Goal: Transaction & Acquisition: Book appointment/travel/reservation

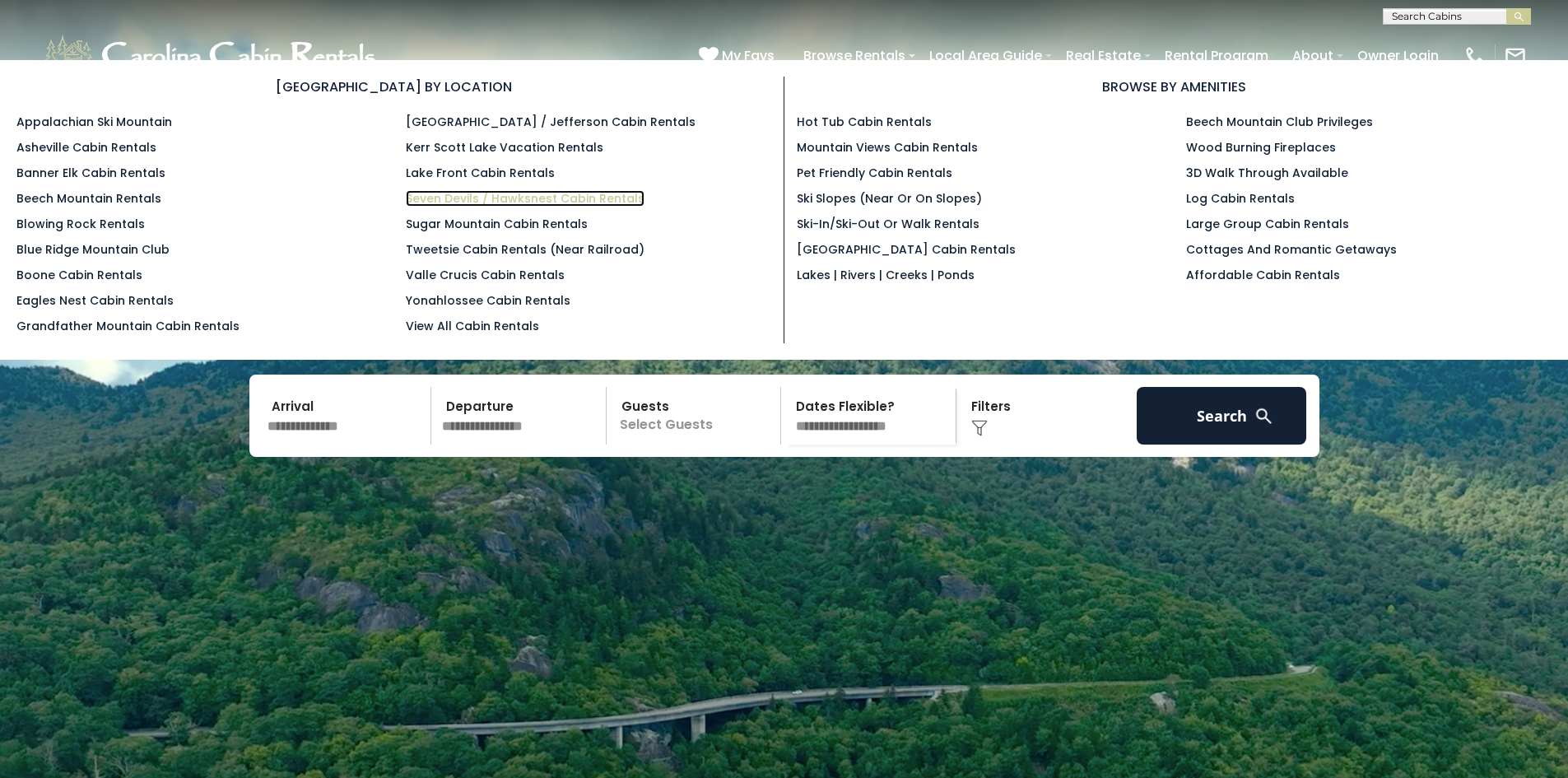
click at [521, 201] on link "Seven Devils / Hawksnest Cabin Rentals" at bounding box center [525, 199] width 238 height 17
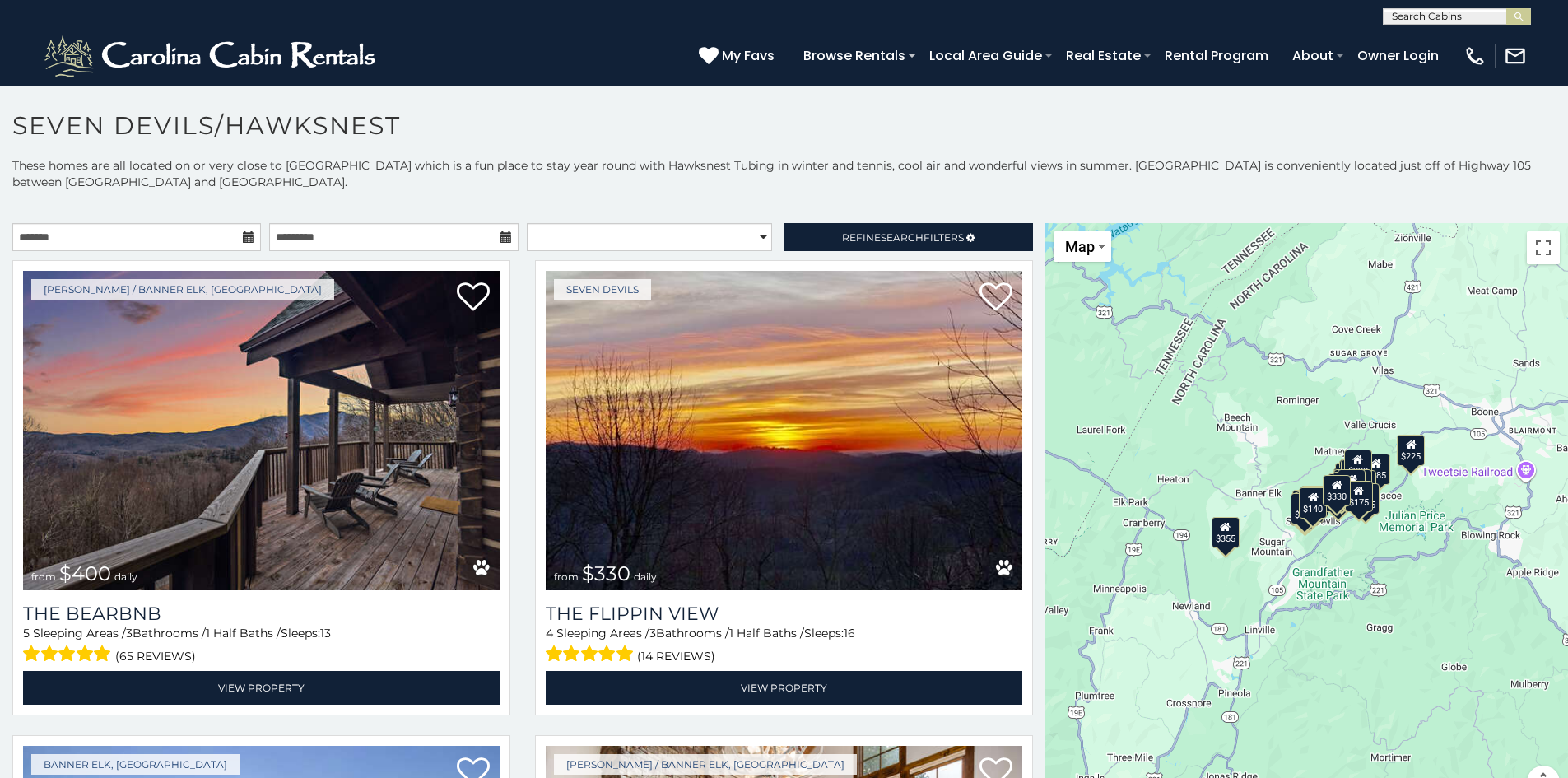
drag, startPoint x: 1184, startPoint y: 556, endPoint x: 1046, endPoint y: 510, distance: 145.5
click at [1046, 510] on div "$400 $330 $355 $485 $195 $205 $305 $205 $436 $375 $325 $230 $275 $140 $300 $315…" at bounding box center [1306, 521] width 522 height 596
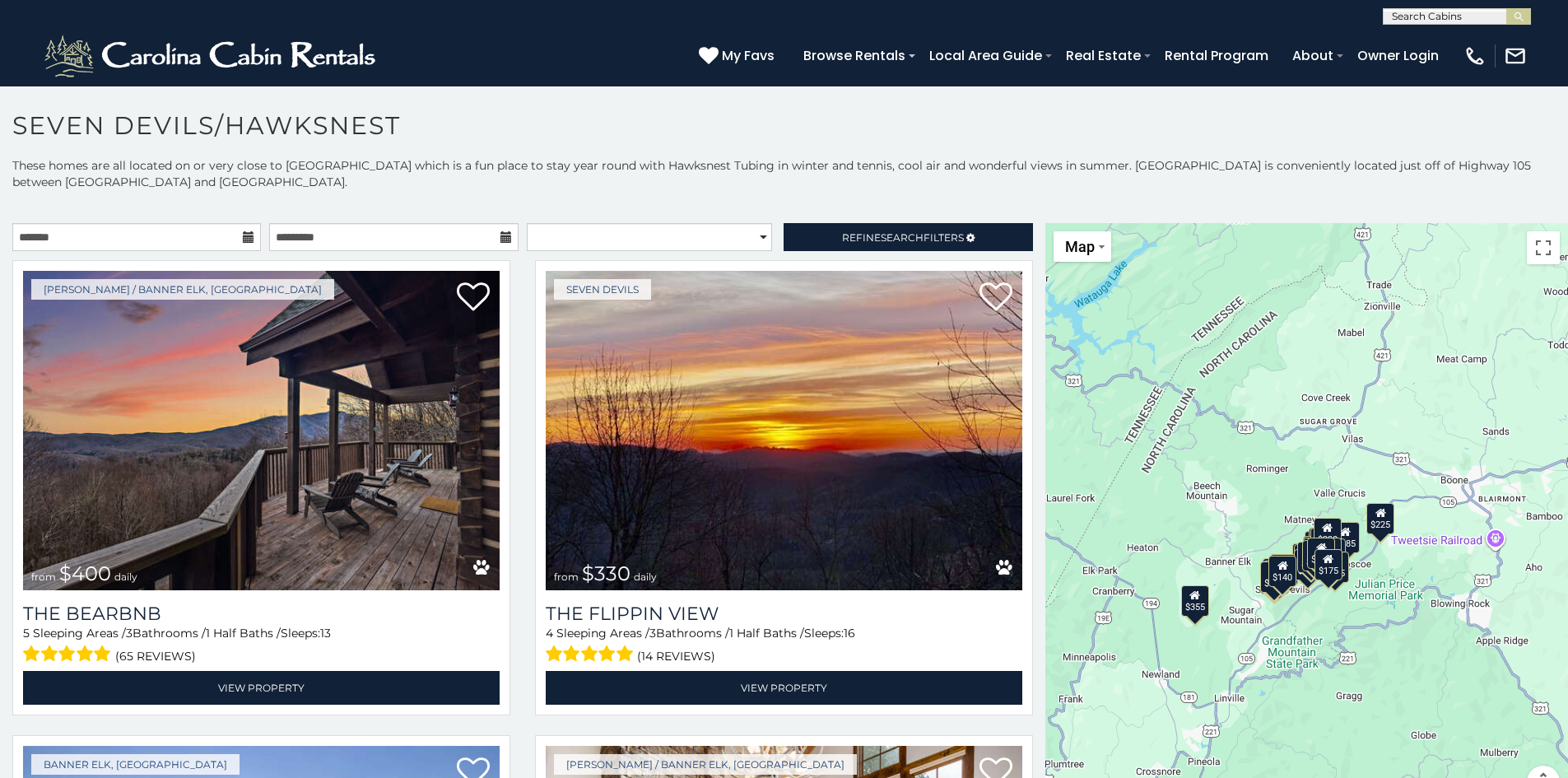
drag, startPoint x: 1352, startPoint y: 509, endPoint x: 1321, endPoint y: 579, distance: 76.6
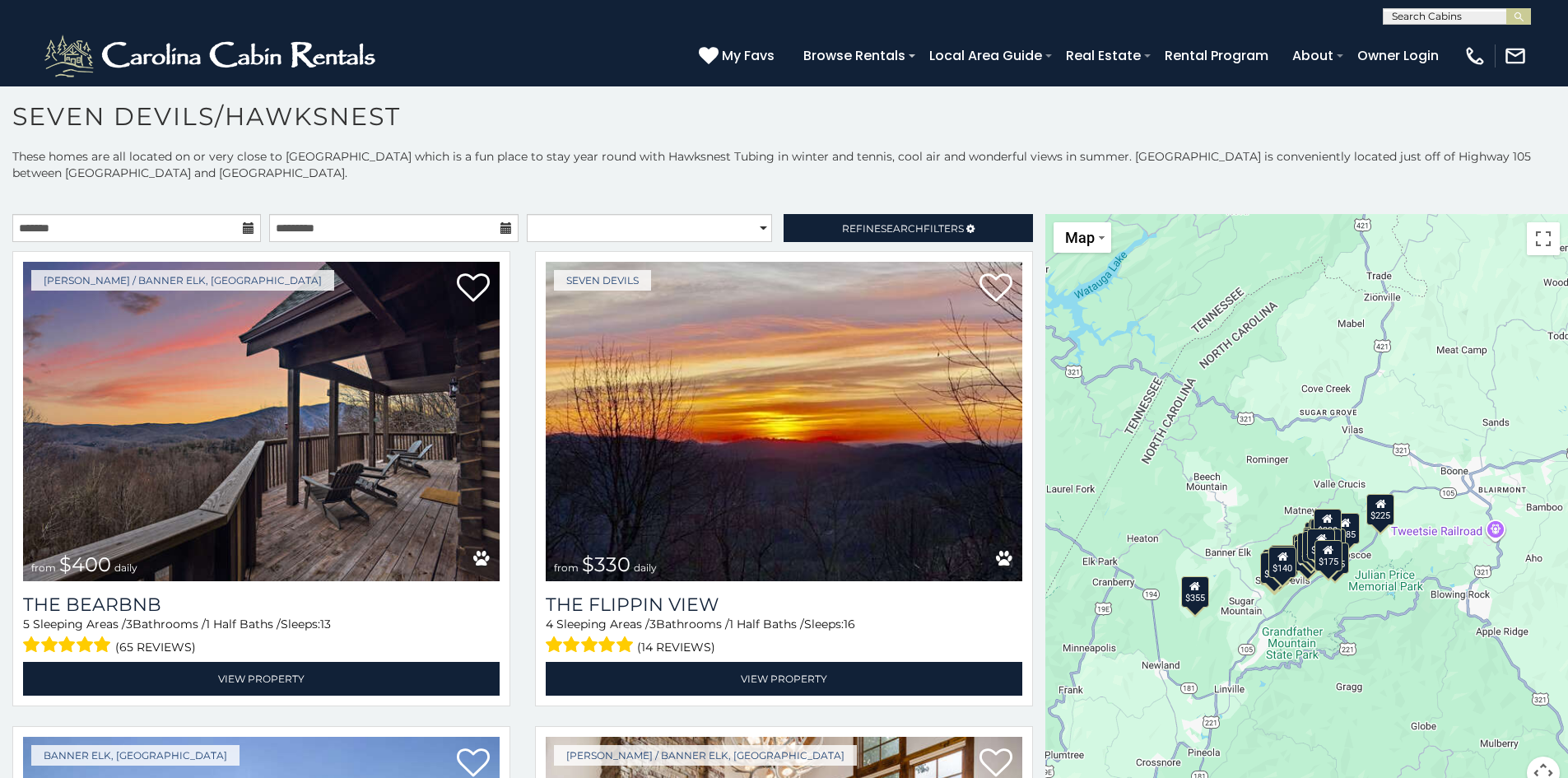
scroll to position [31, 0]
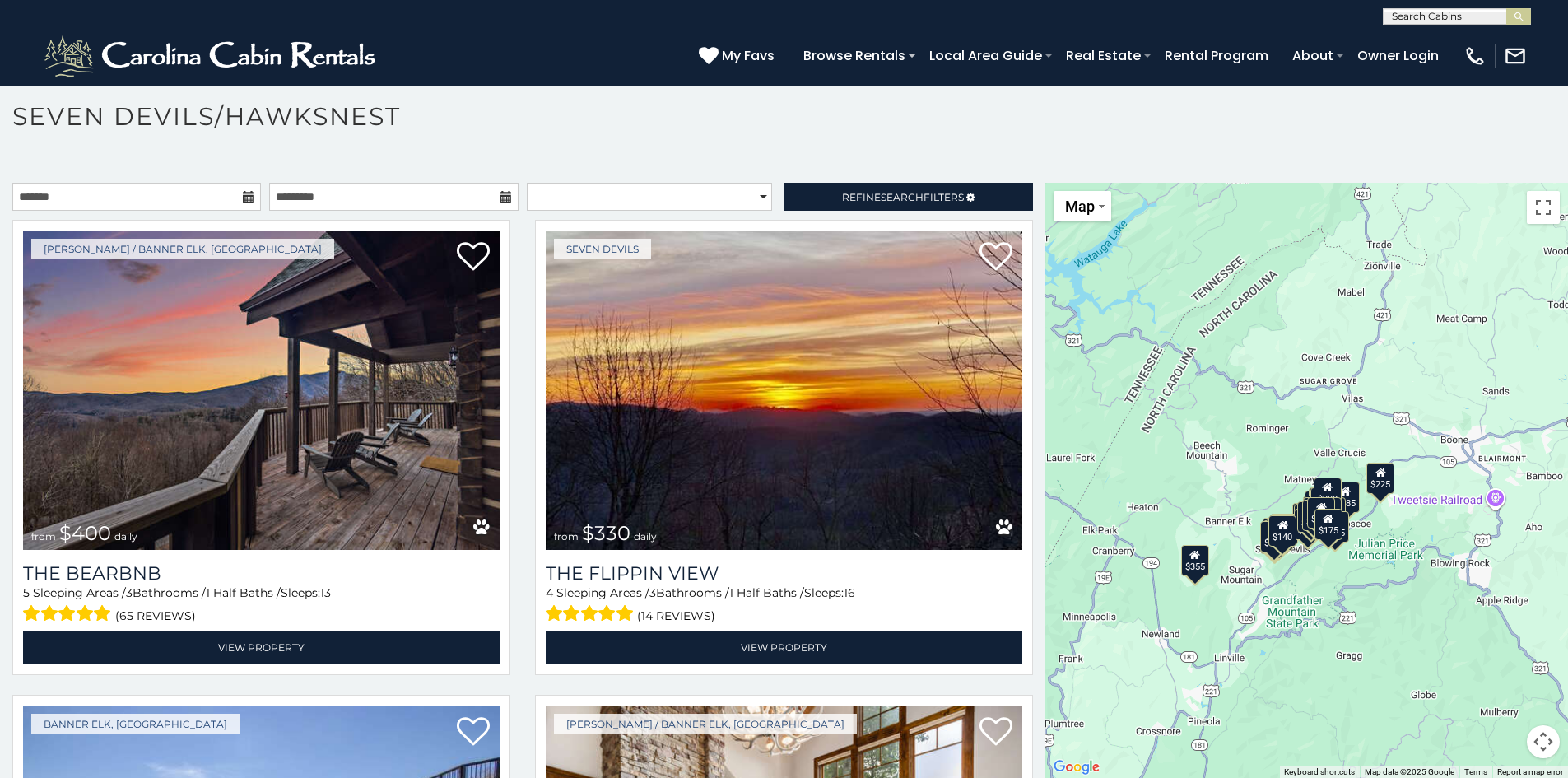
click at [1345, 508] on div "$485" at bounding box center [1346, 496] width 28 height 31
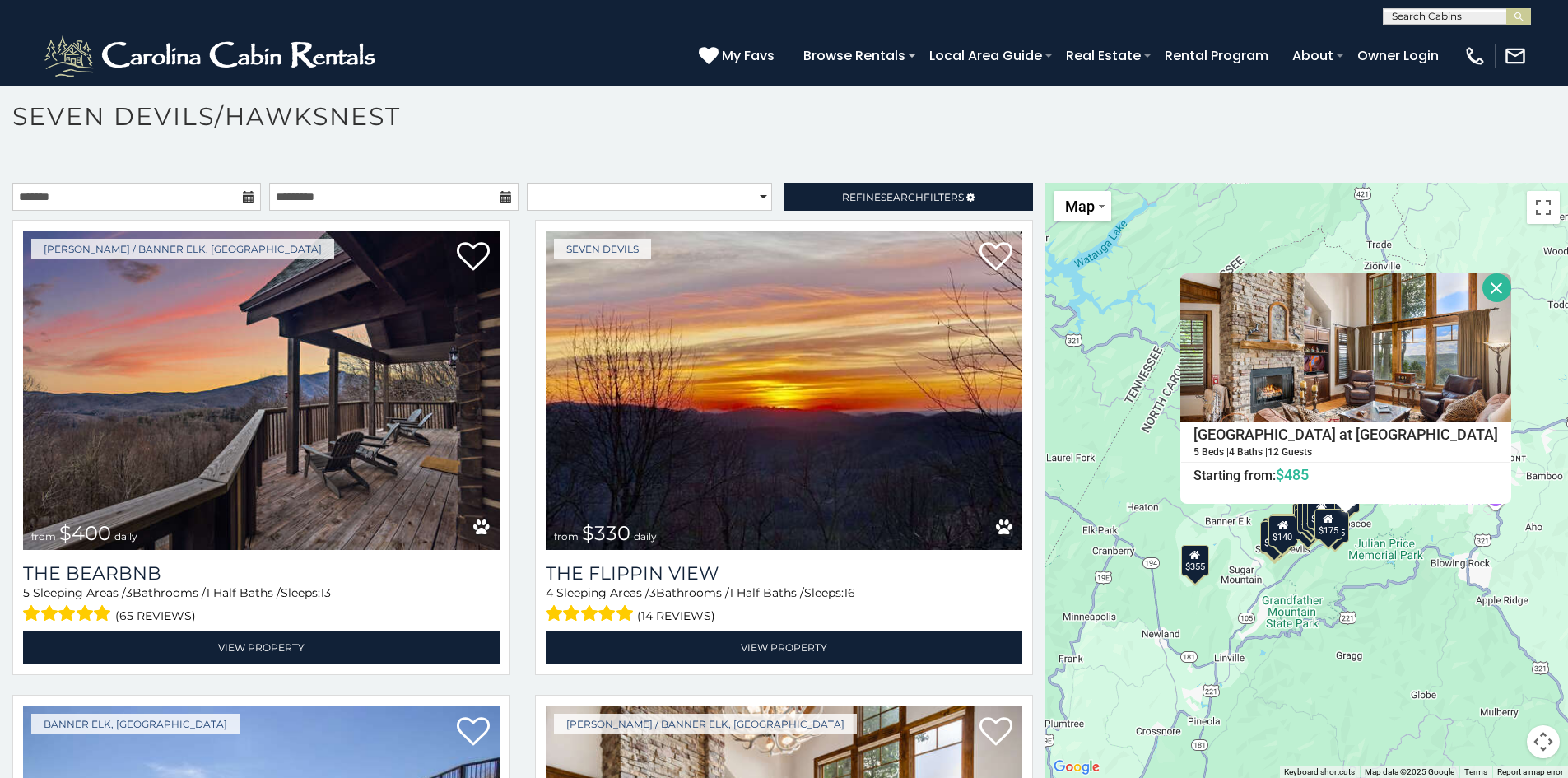
click at [1483, 288] on button "Close" at bounding box center [1497, 288] width 28 height 28
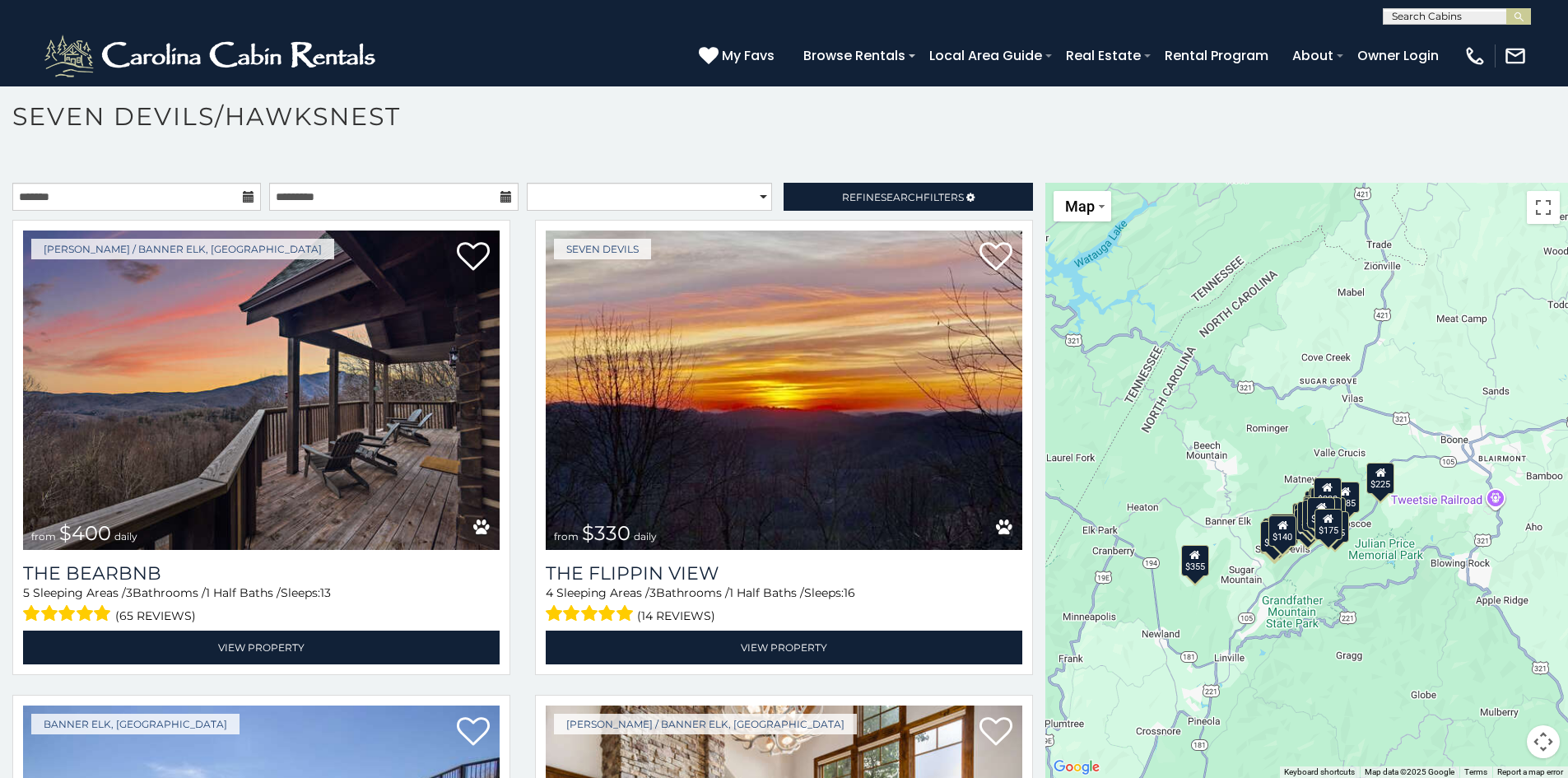
scroll to position [1, 0]
click at [1444, 18] on input "text" at bounding box center [1456, 19] width 144 height 17
type input "**********"
click at [1430, 60] on span "devils den" at bounding box center [1459, 53] width 58 height 15
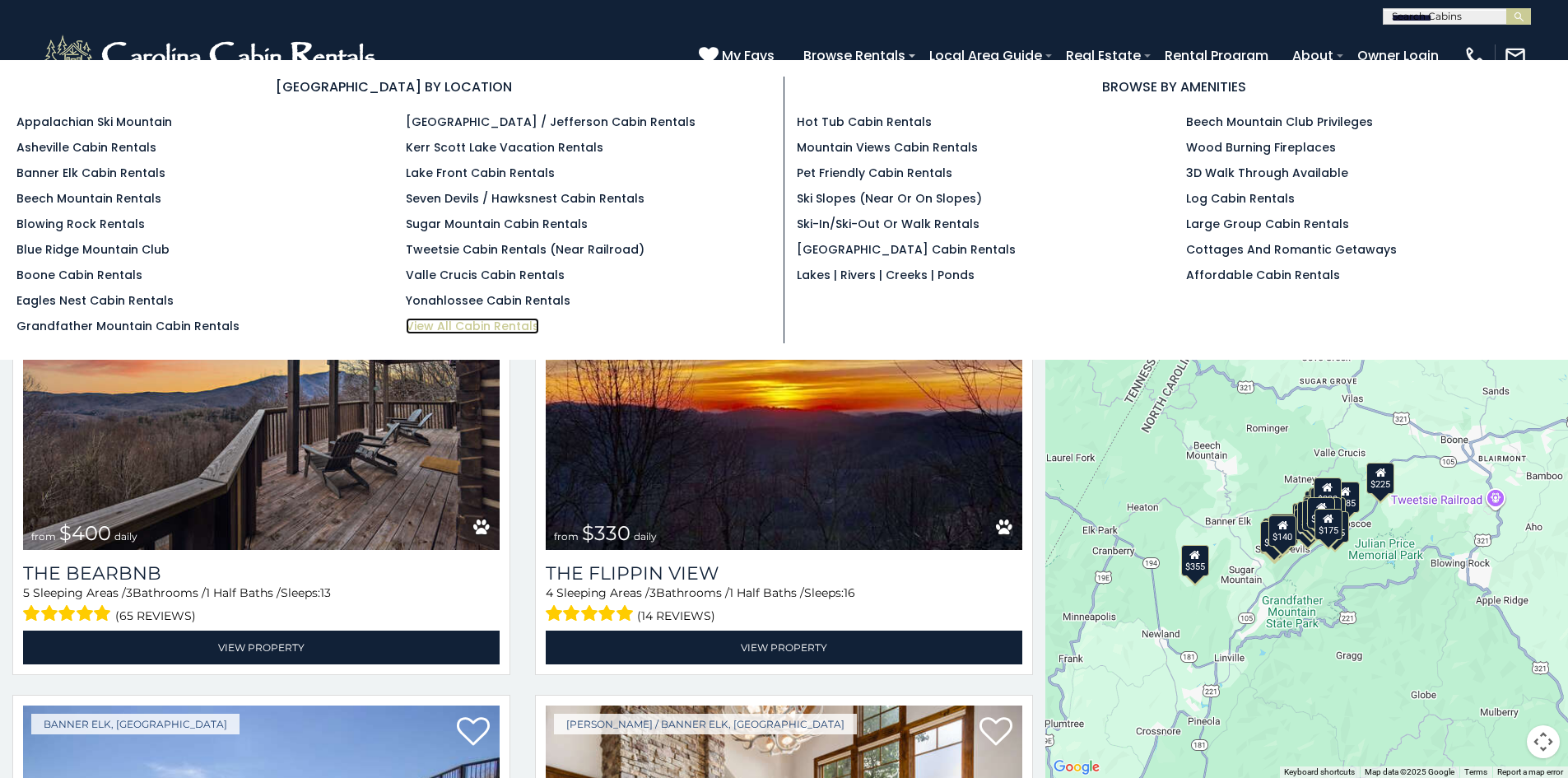
click at [490, 331] on link "View All Cabin Rentals" at bounding box center [473, 326] width 133 height 17
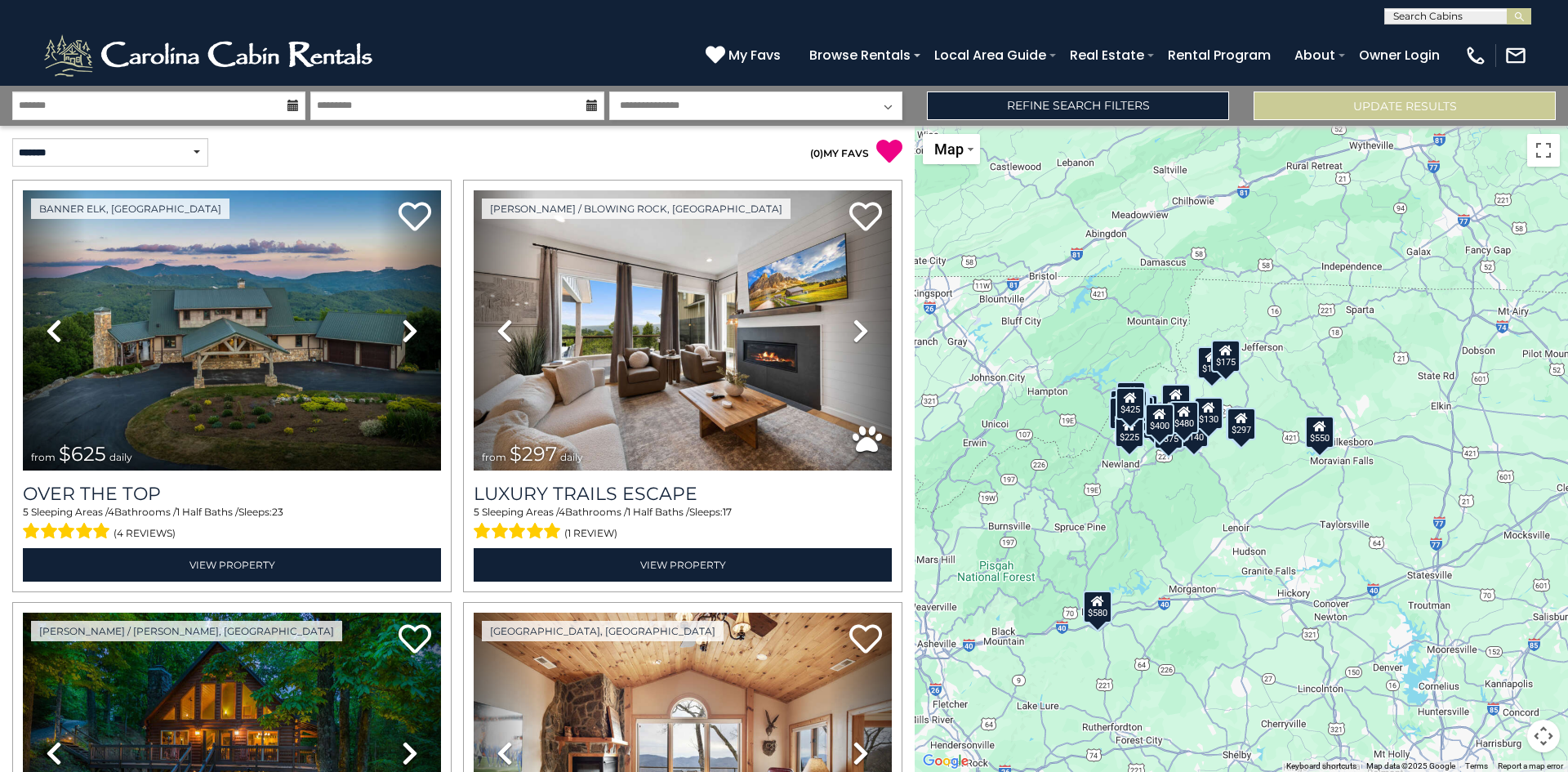
drag, startPoint x: 1353, startPoint y: 435, endPoint x: 1245, endPoint y: 432, distance: 108.0
click at [1544, 157] on button "Toggle fullscreen view" at bounding box center [1543, 150] width 33 height 33
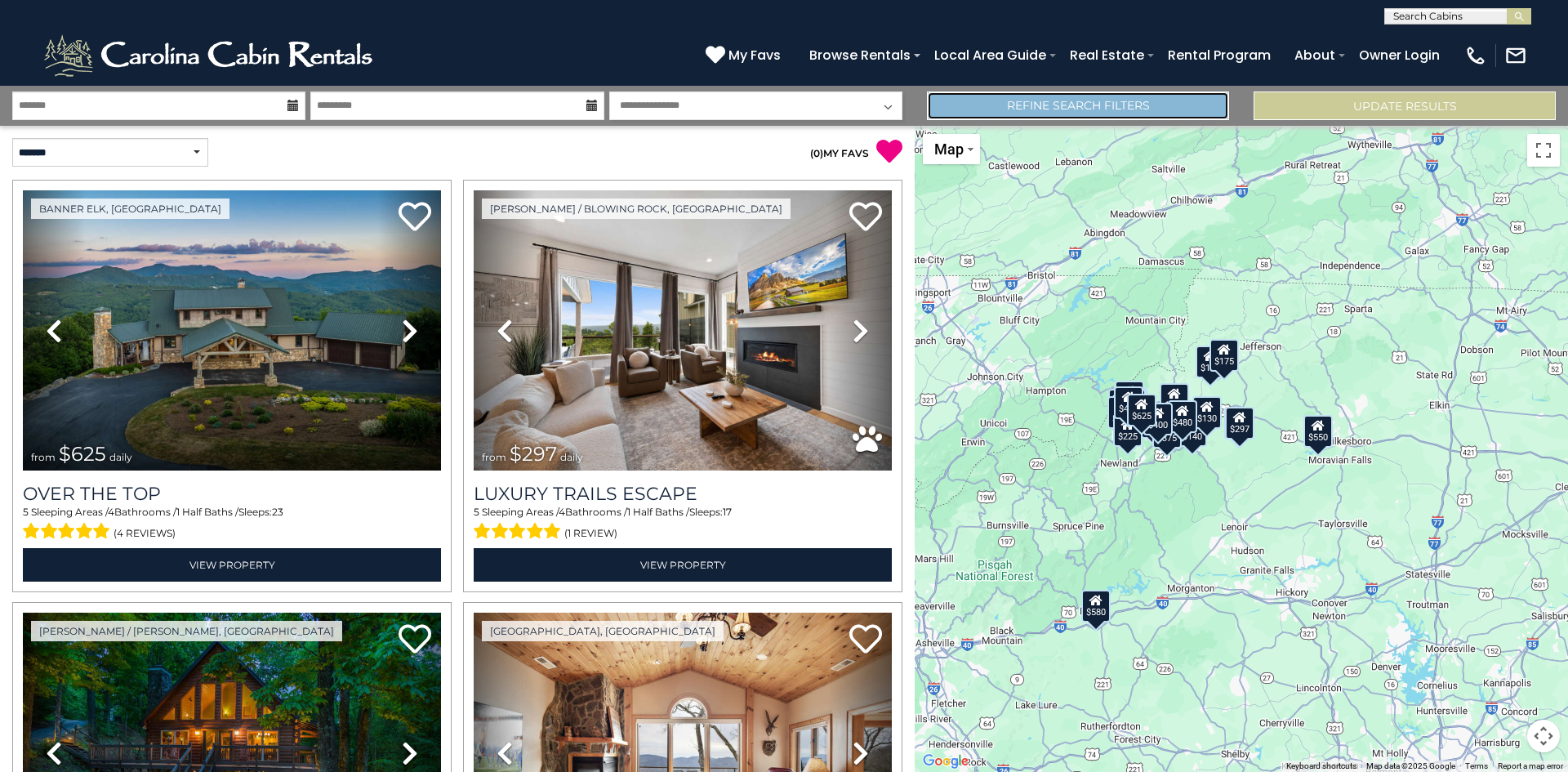
click at [1139, 113] on link "Refine Search Filters" at bounding box center [1078, 106] width 302 height 28
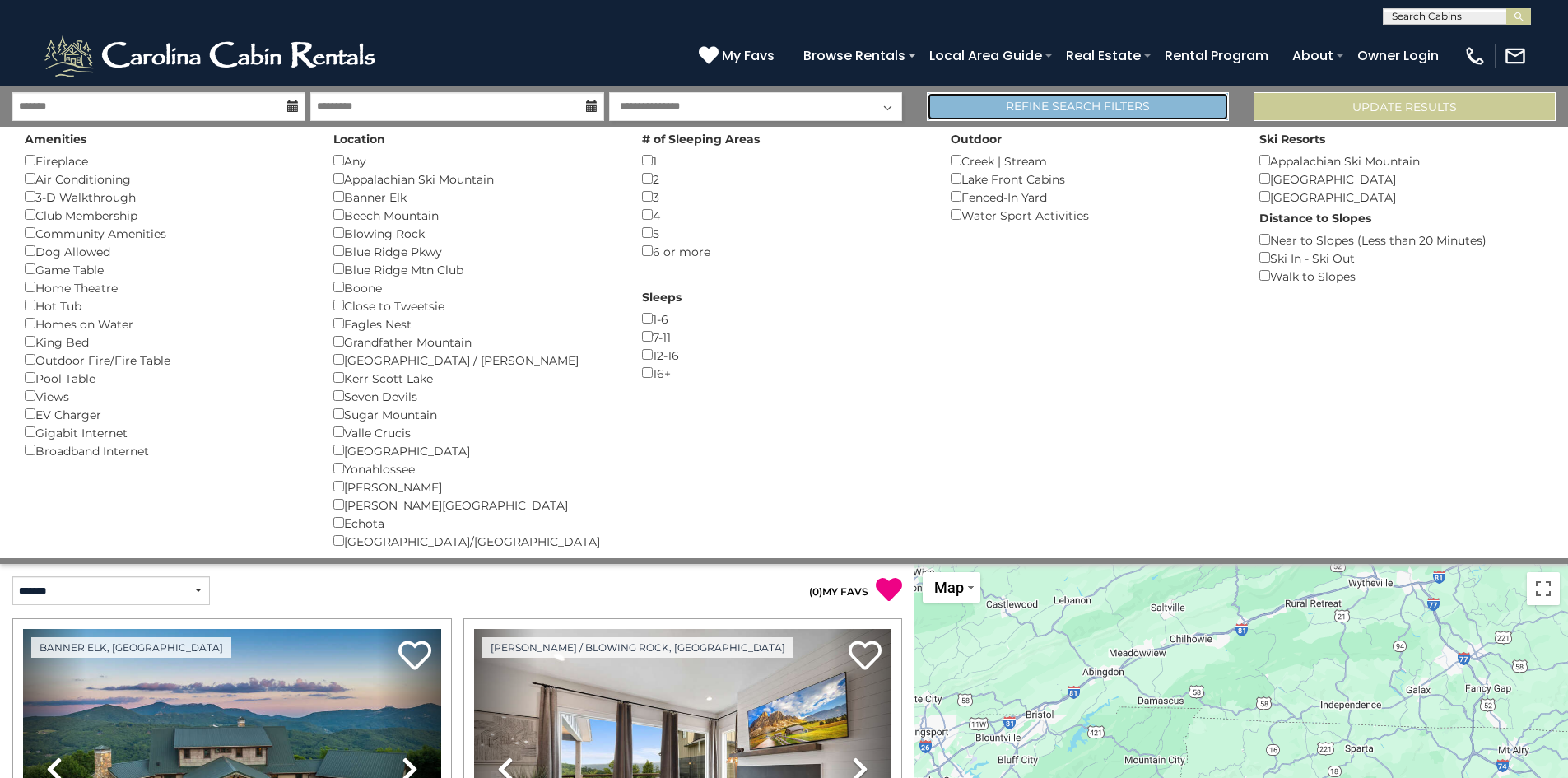
click at [1119, 105] on link "Refine Search Filters" at bounding box center [1078, 107] width 302 height 28
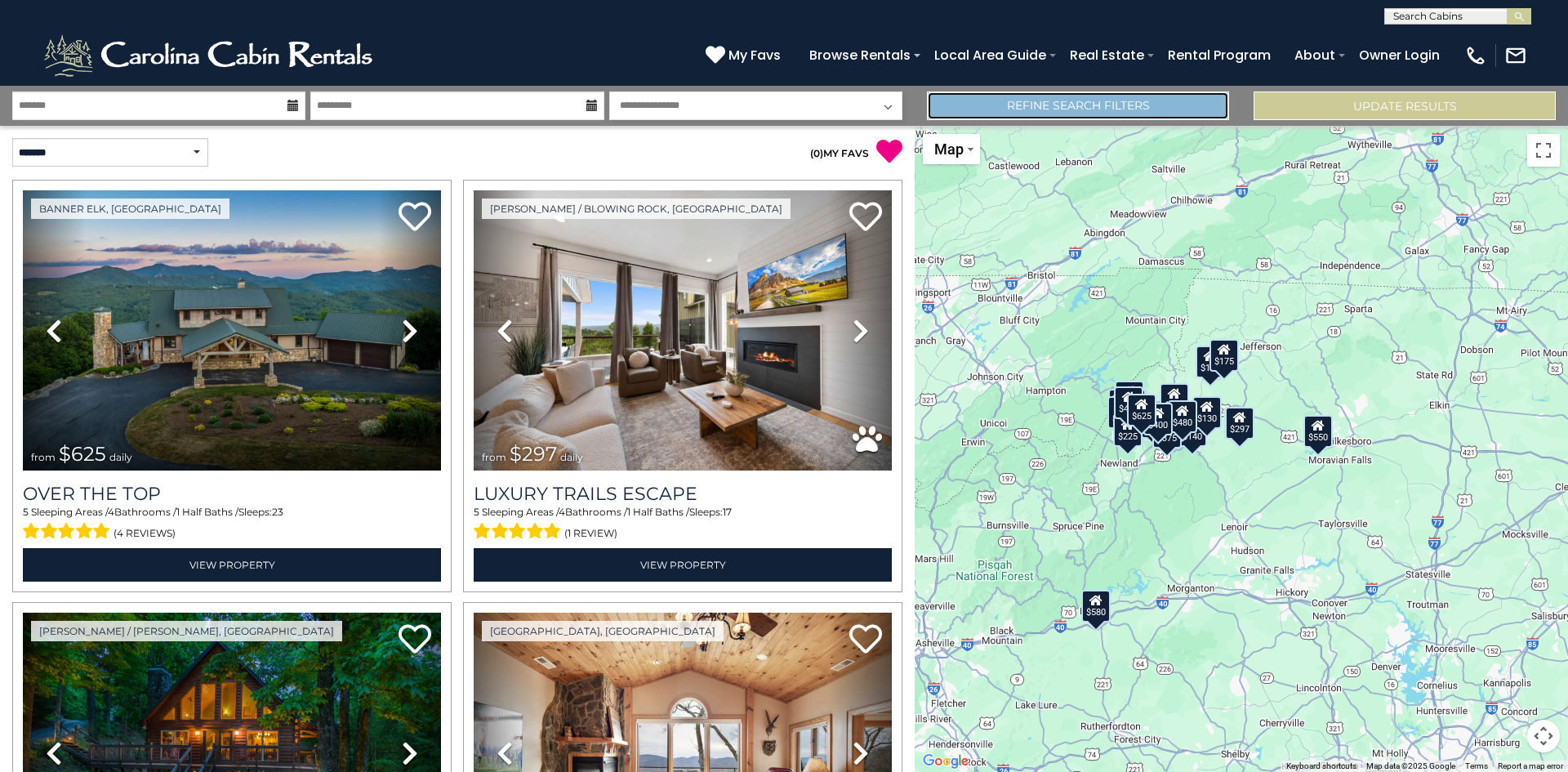
click at [1111, 104] on link "Refine Search Filters" at bounding box center [1078, 106] width 302 height 28
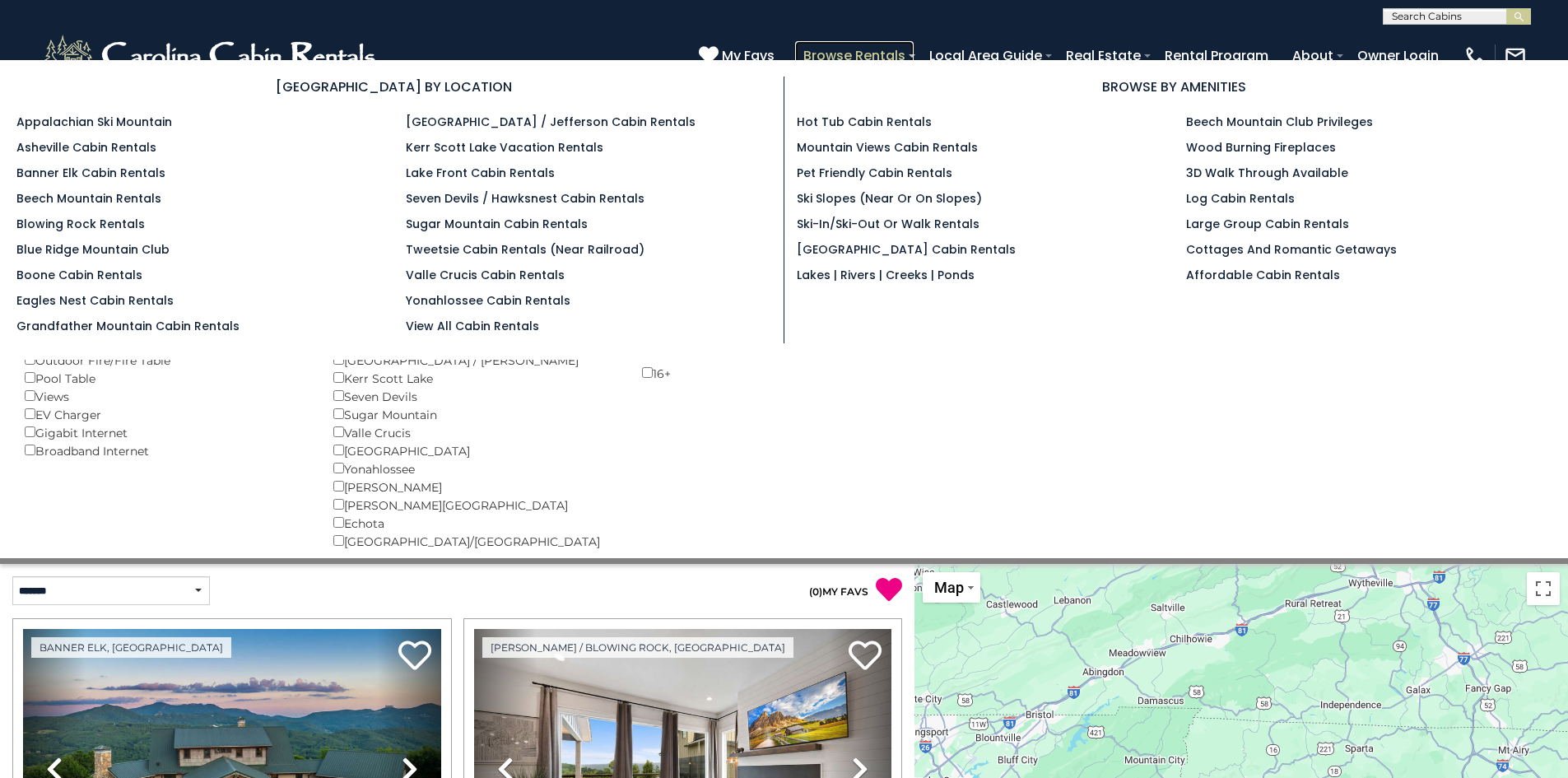
click at [912, 54] on link "Browse Rentals" at bounding box center [854, 55] width 118 height 28
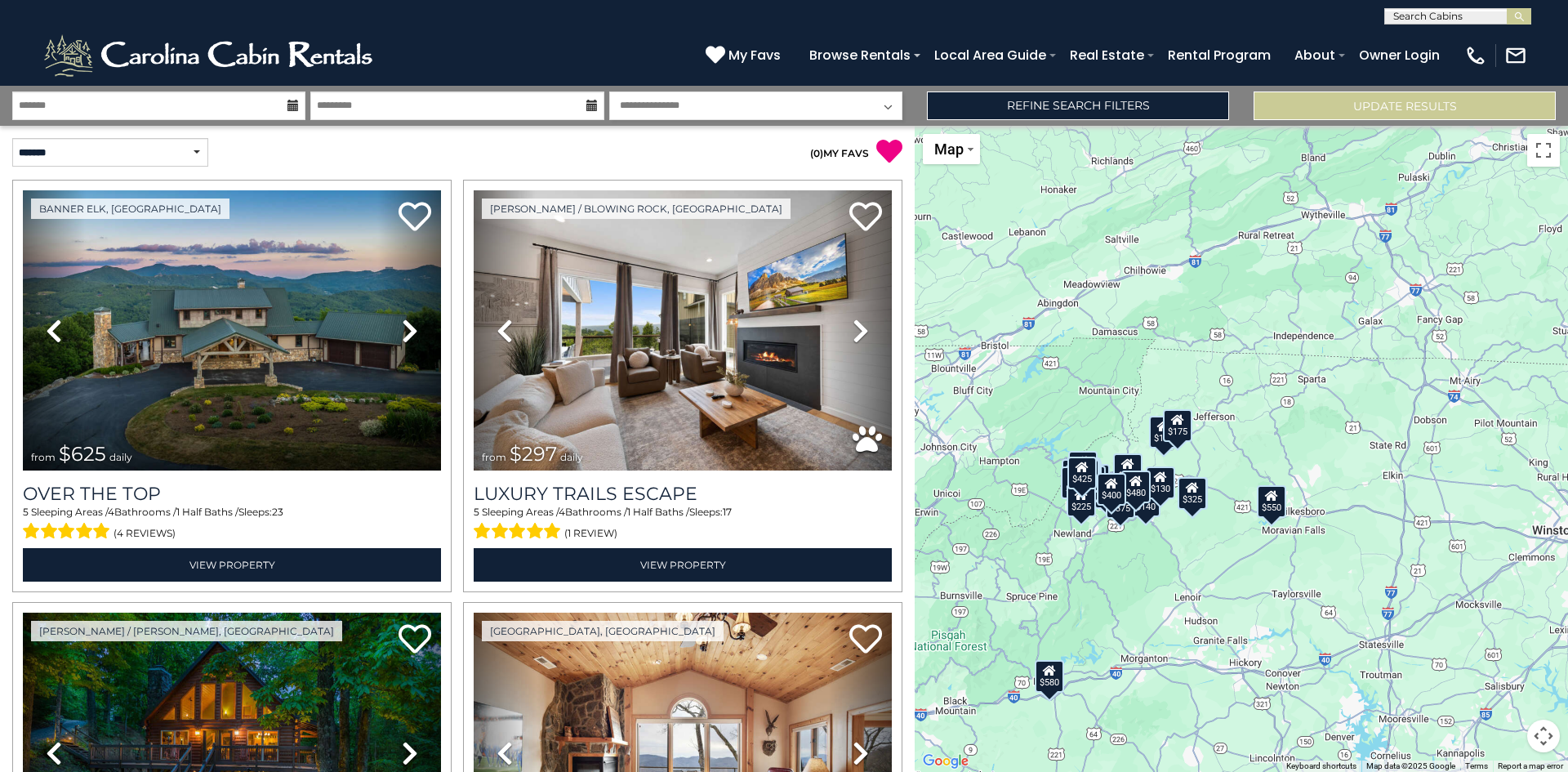
drag, startPoint x: 1370, startPoint y: 441, endPoint x: 1216, endPoint y: 507, distance: 167.5
click at [1216, 507] on div "$625 $297 $175 $300 $580 $290 $424 $395 $270 $185 $230 $550 $349 $230 $160 $325…" at bounding box center [1241, 449] width 653 height 647
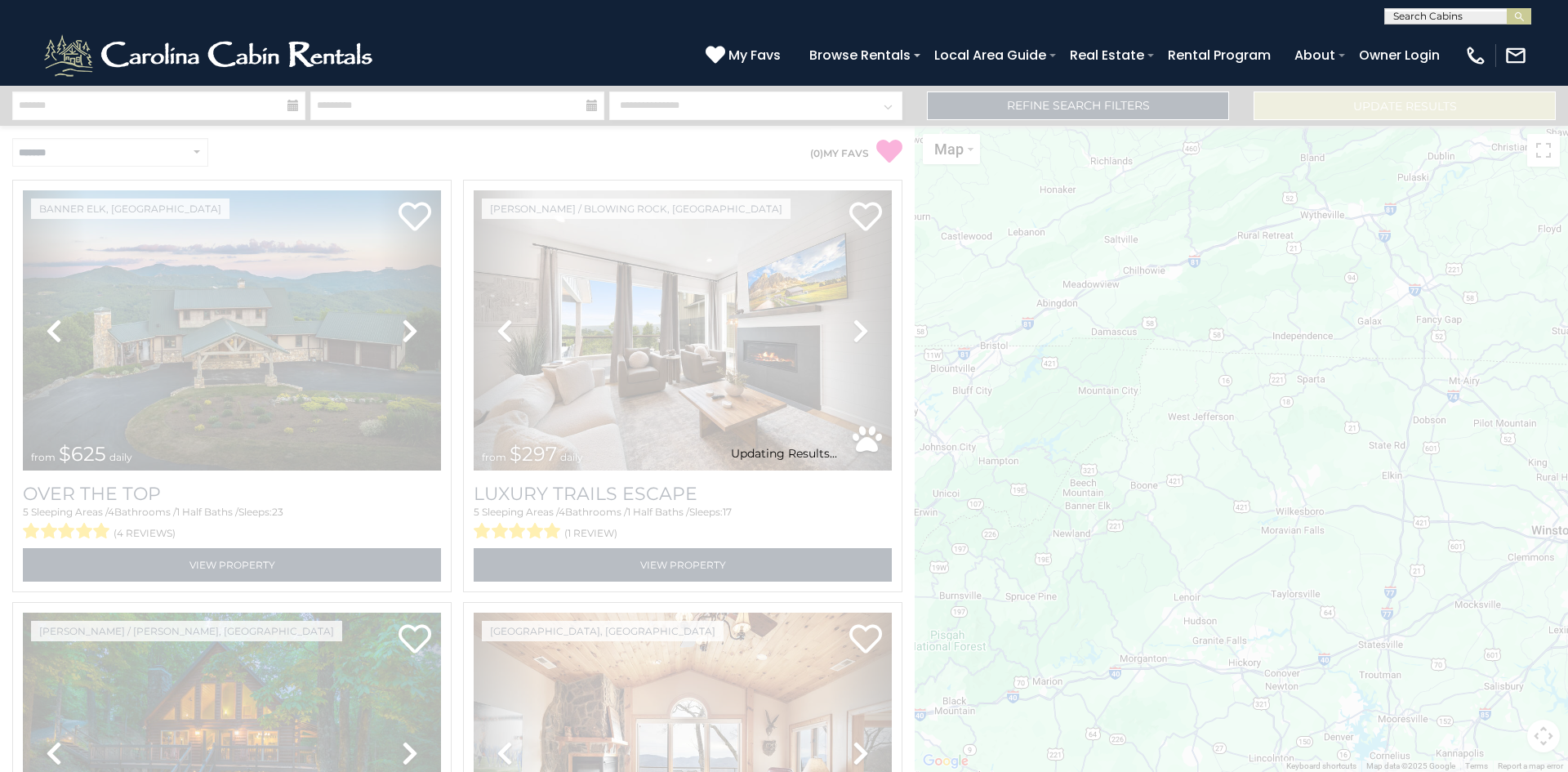
drag, startPoint x: 1219, startPoint y: 448, endPoint x: 1263, endPoint y: 457, distance: 44.9
click at [1263, 457] on div "Updating Results..." at bounding box center [784, 453] width 1568 height 15
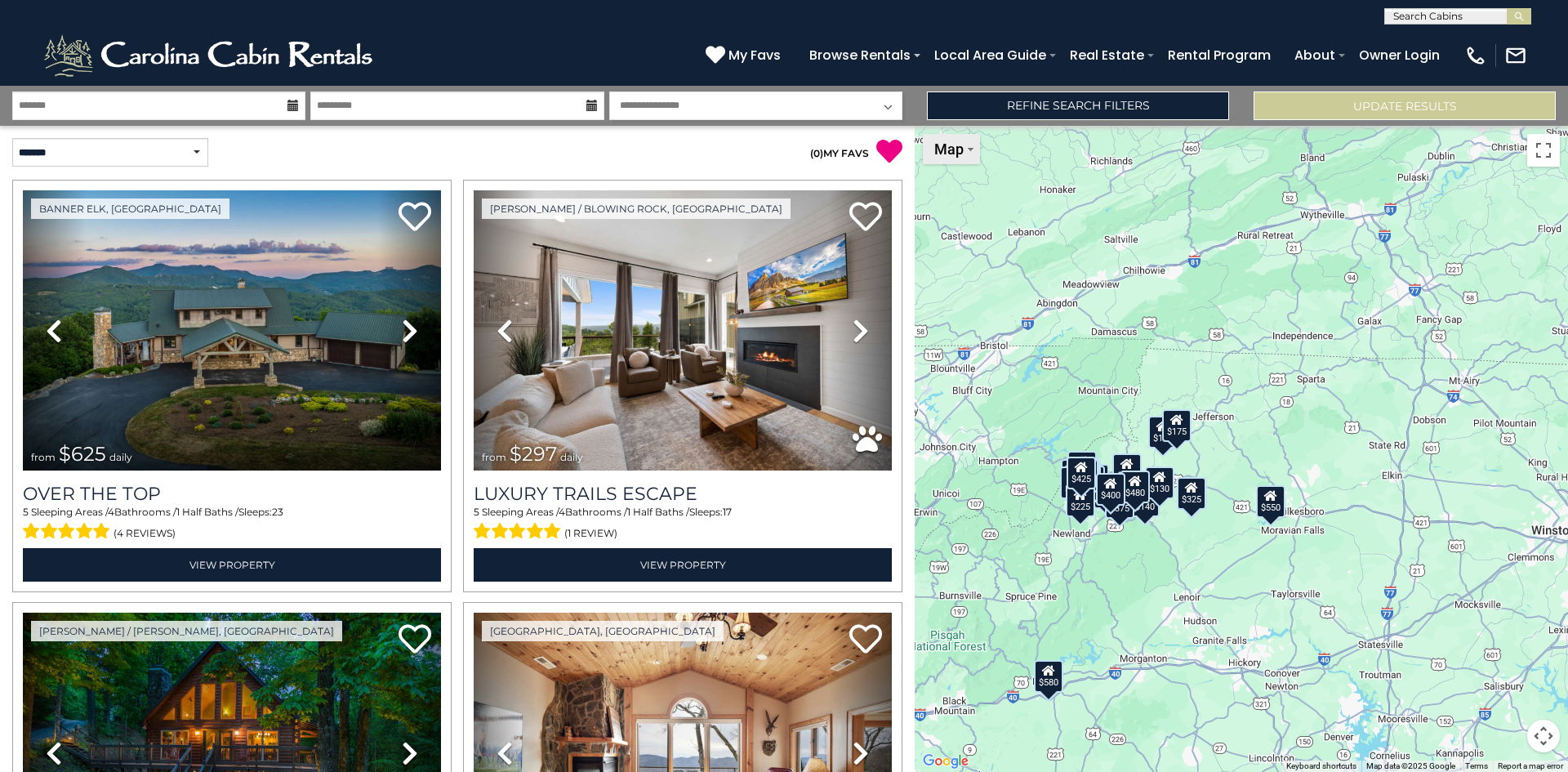
click at [971, 157] on button "Map" at bounding box center [951, 149] width 57 height 30
click at [1096, 371] on div "$625 $297 $175 $300 $580 $290 $424 $395 $270 $185 $230 $550 $349 $230 $160 $325…" at bounding box center [1241, 449] width 653 height 647
click at [1543, 735] on button "Map camera controls" at bounding box center [1543, 736] width 33 height 33
click at [1497, 660] on button "Zoom in" at bounding box center [1503, 654] width 33 height 33
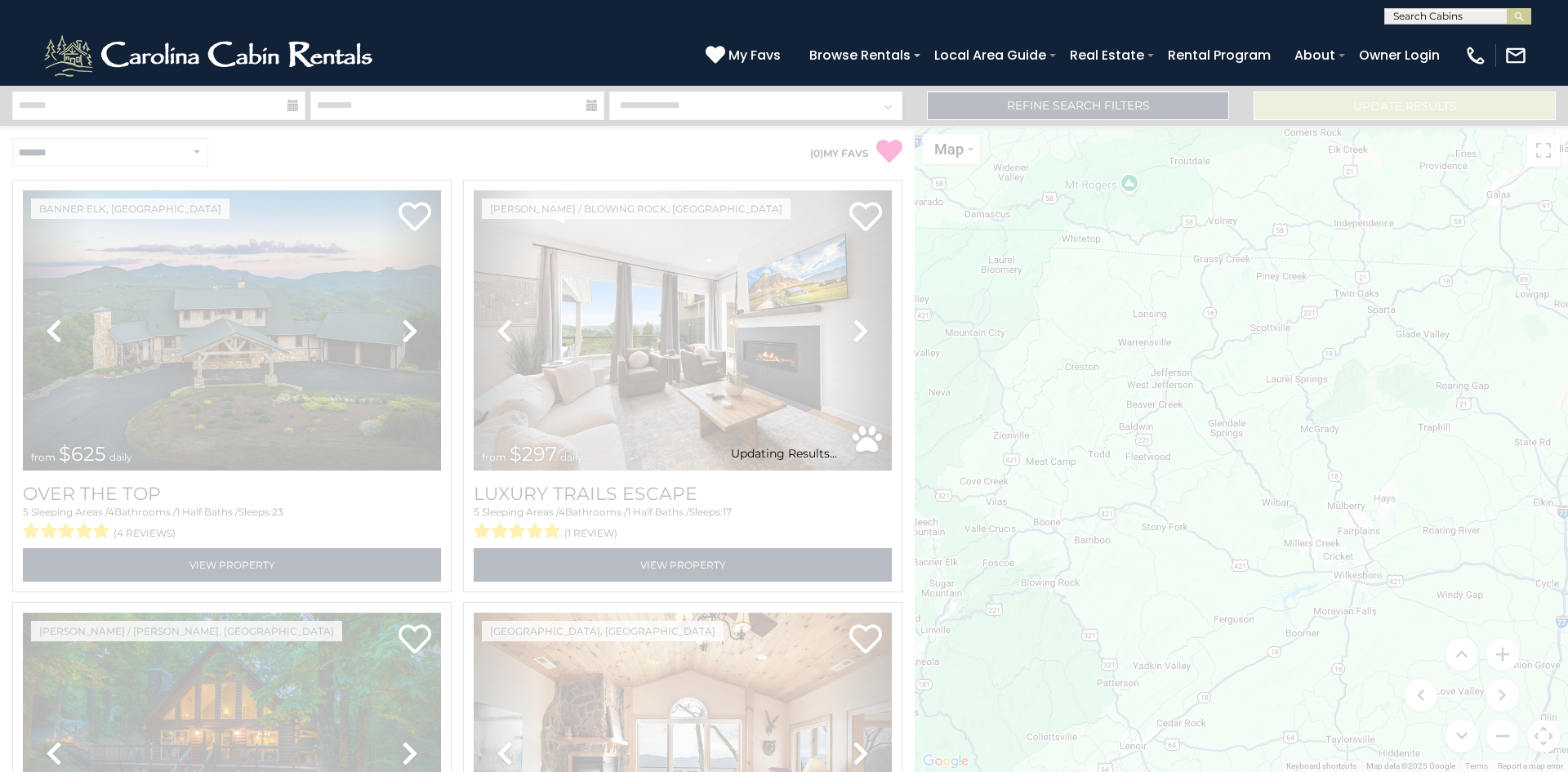
drag, startPoint x: 1157, startPoint y: 456, endPoint x: 1239, endPoint y: 453, distance: 82.1
click at [1239, 453] on div "Updating Results..." at bounding box center [784, 453] width 1568 height 15
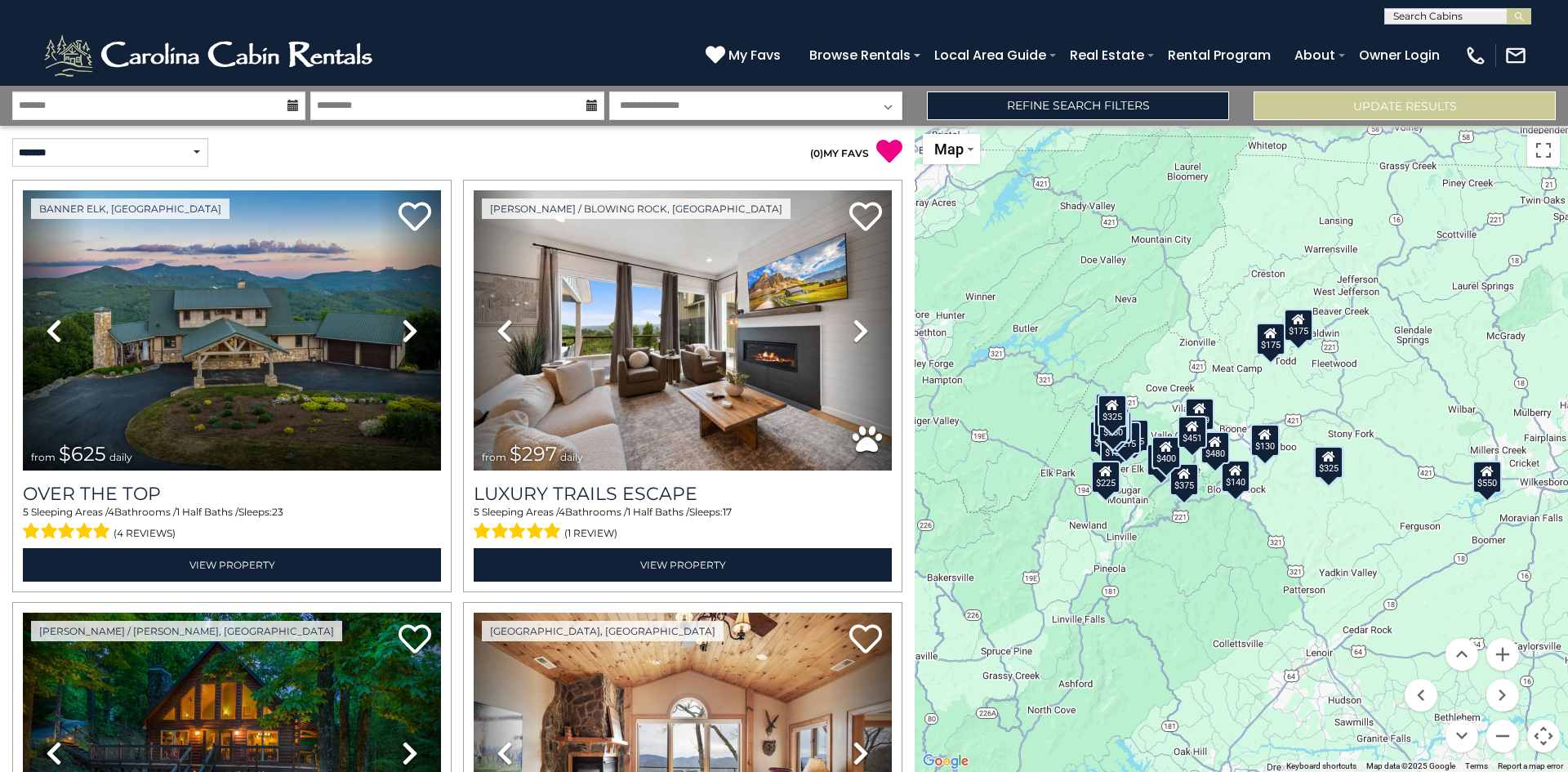
drag, startPoint x: 1131, startPoint y: 638, endPoint x: 1317, endPoint y: 543, distance: 208.9
click at [1317, 543] on div "$625 $297 $175 $300 $424 $395 $270 $185 $550 $349 $230 $160 $325 $185 $215 $140…" at bounding box center [1241, 449] width 653 height 647
click at [1506, 662] on button "Zoom in" at bounding box center [1503, 654] width 33 height 33
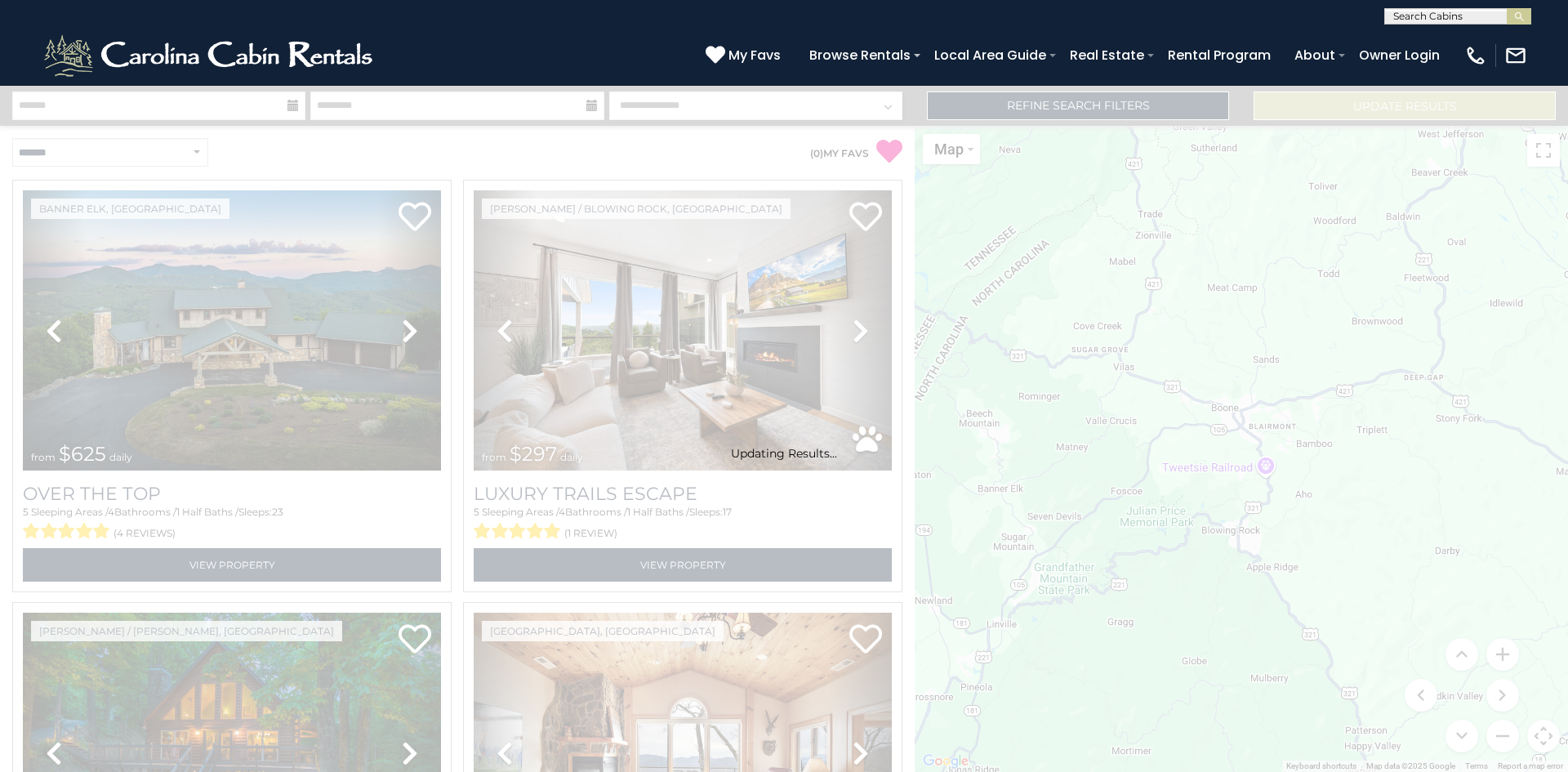
drag, startPoint x: 1126, startPoint y: 529, endPoint x: 1259, endPoint y: 627, distance: 165.2
click at [1259, 627] on div "Updating Results..." at bounding box center [784, 428] width 1568 height 686
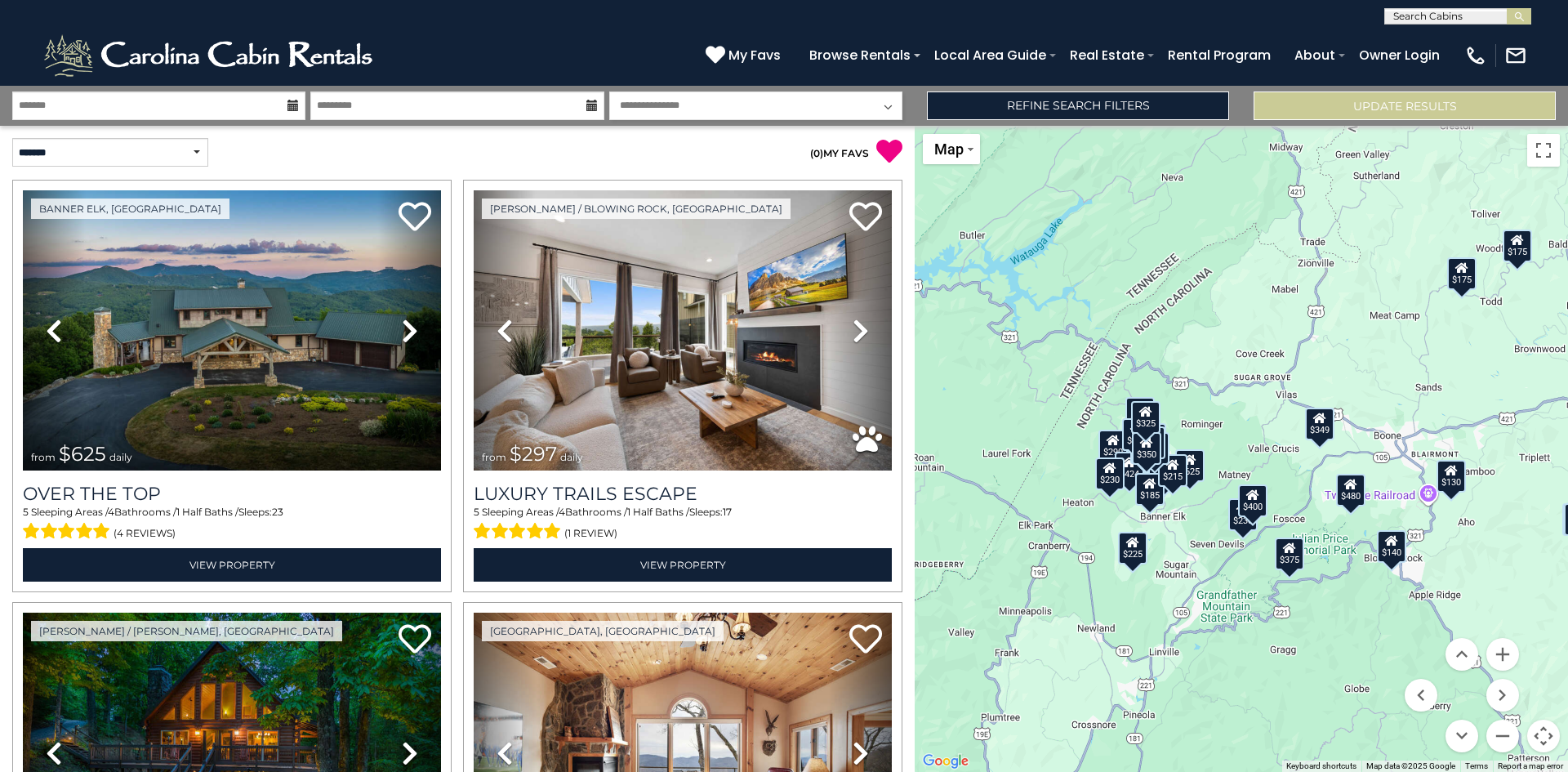
drag, startPoint x: 1059, startPoint y: 442, endPoint x: 1223, endPoint y: 470, distance: 166.4
click at [1223, 470] on div "$625 $297 $175 $300 $290 $424 $395 $270 $185 $230 $349 $230 $160 $325 $185 $215…" at bounding box center [1241, 449] width 653 height 647
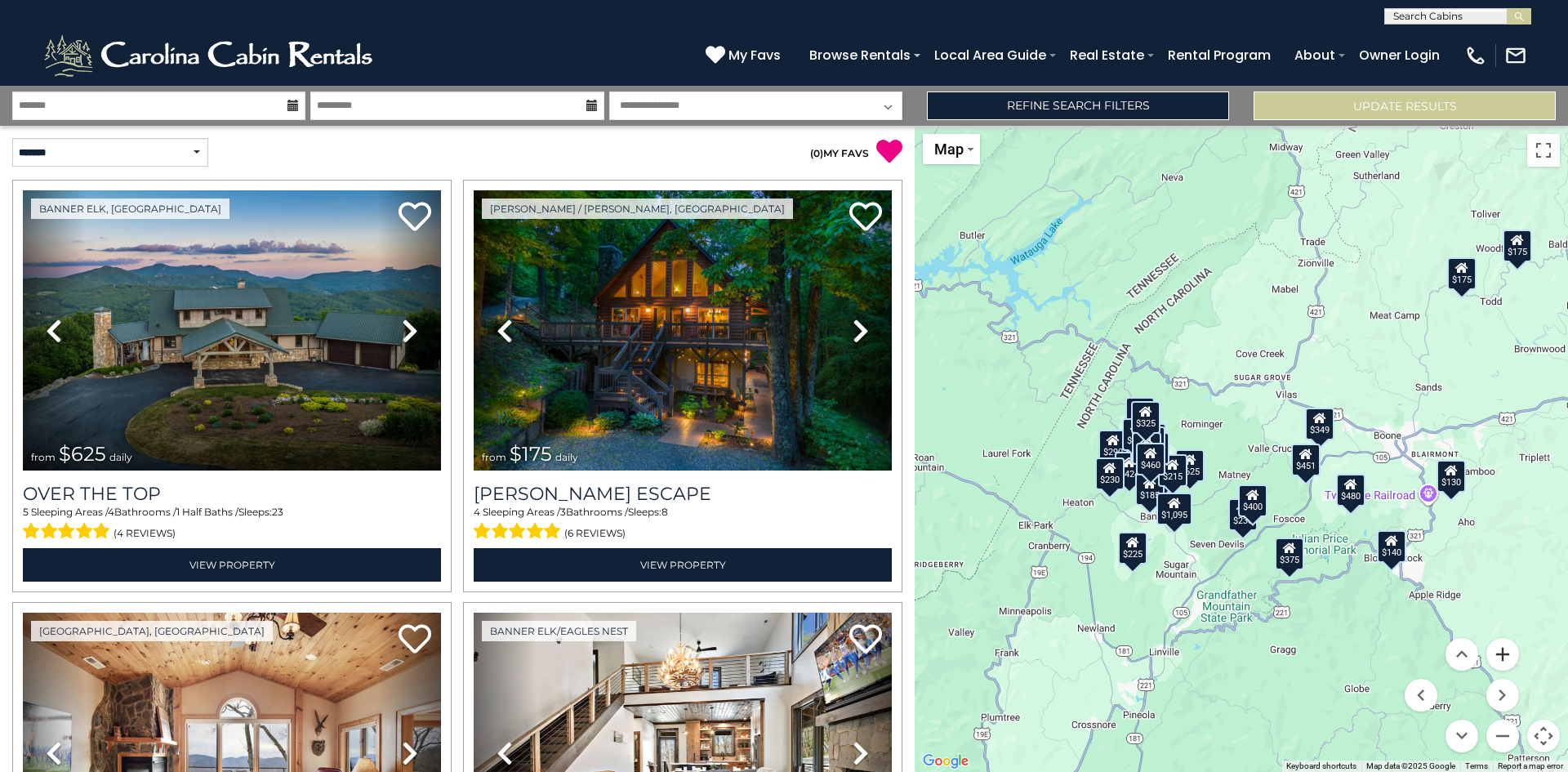
click at [1507, 660] on button "Zoom in" at bounding box center [1503, 654] width 33 height 33
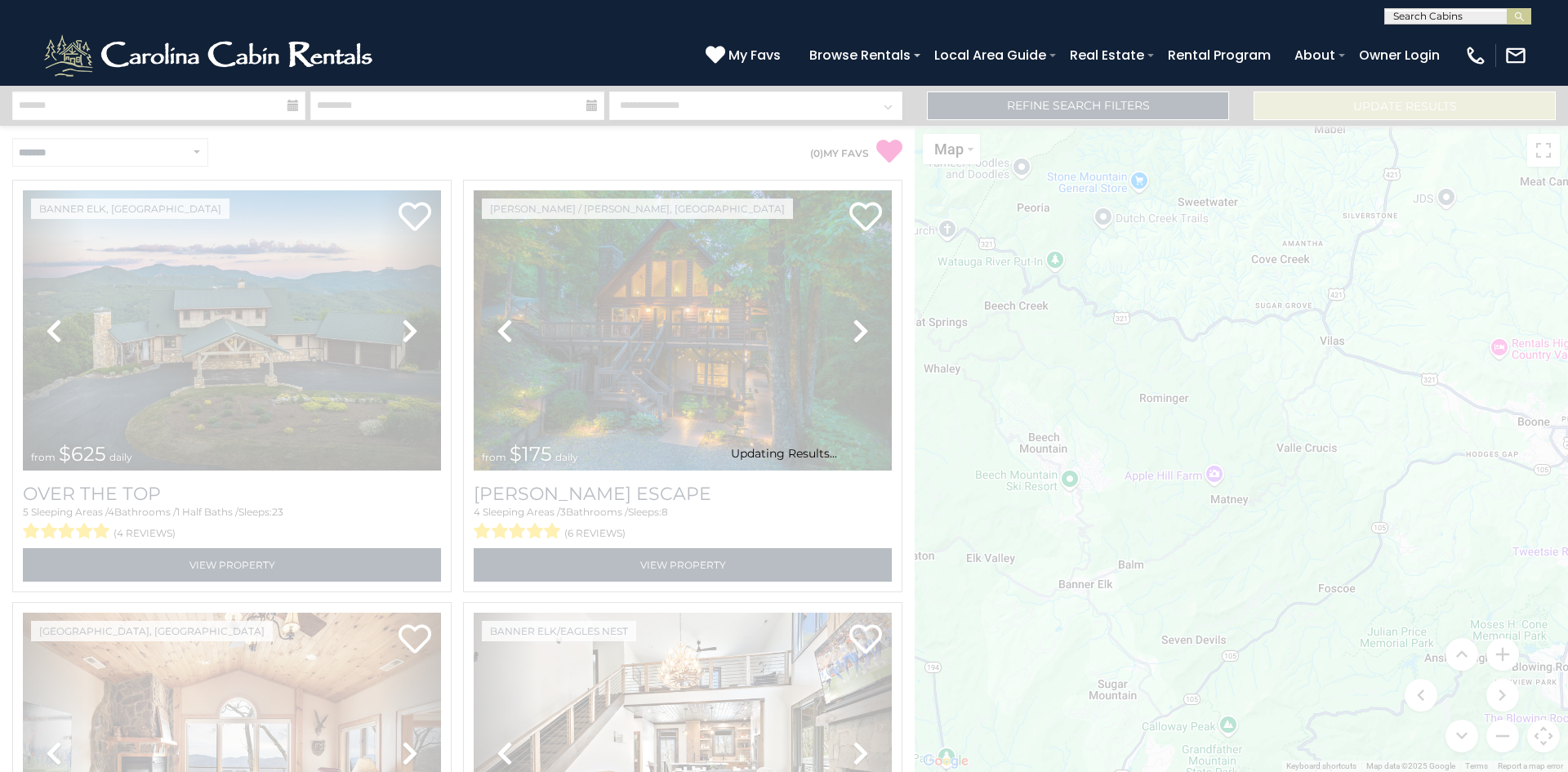
drag, startPoint x: 1245, startPoint y: 640, endPoint x: 1234, endPoint y: 541, distance: 99.6
click at [1234, 541] on div "Updating Results..." at bounding box center [784, 428] width 1568 height 686
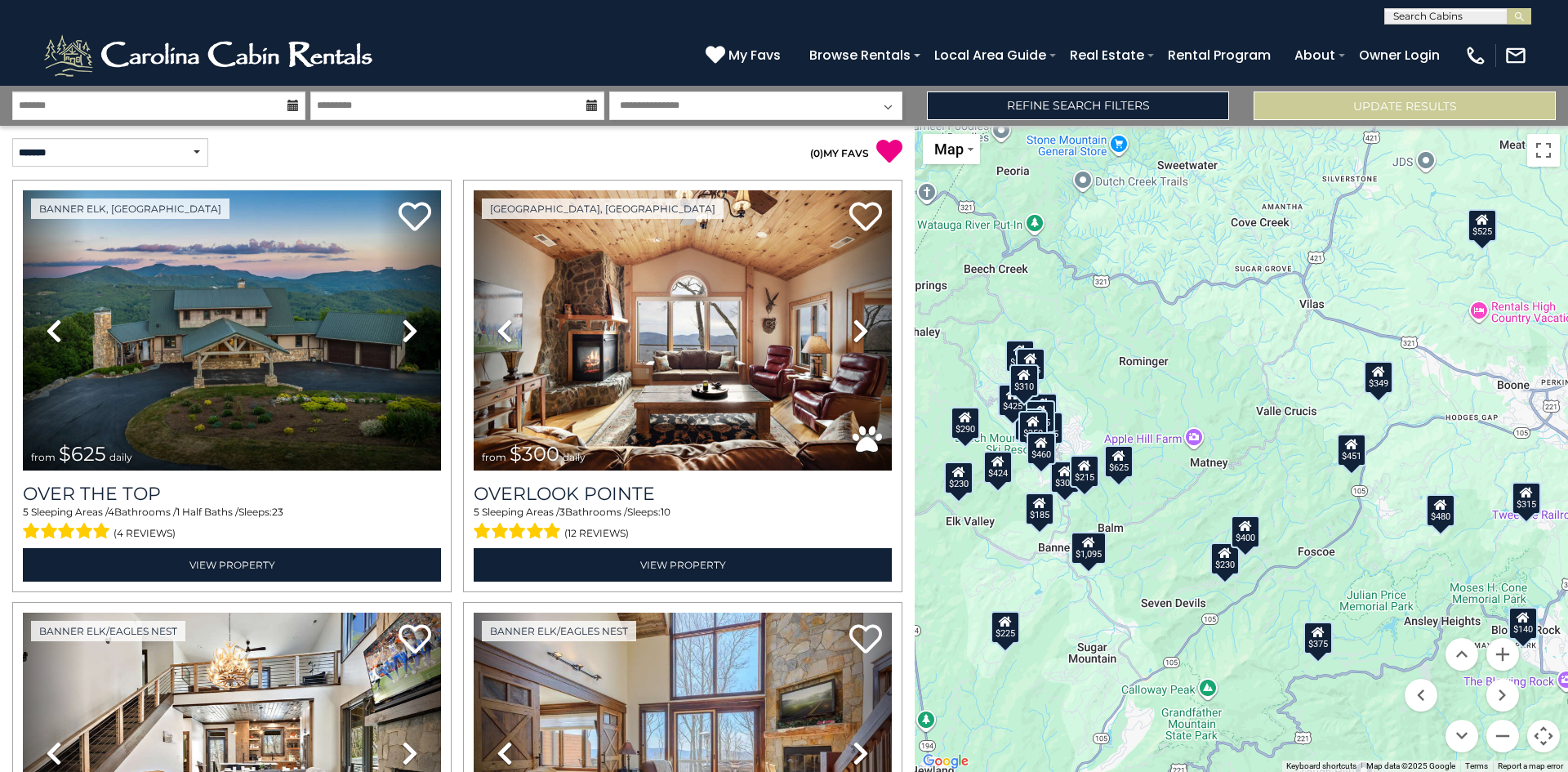
drag, startPoint x: 1263, startPoint y: 699, endPoint x: 1240, endPoint y: 659, distance: 46.1
click at [1240, 659] on div "$625 $300 $290 $424 $395 $270 $230 $349 $230 $160 $185 $215 $140 $125 $165 $245…" at bounding box center [1241, 449] width 653 height 647
click at [1498, 649] on button "Zoom in" at bounding box center [1503, 654] width 33 height 33
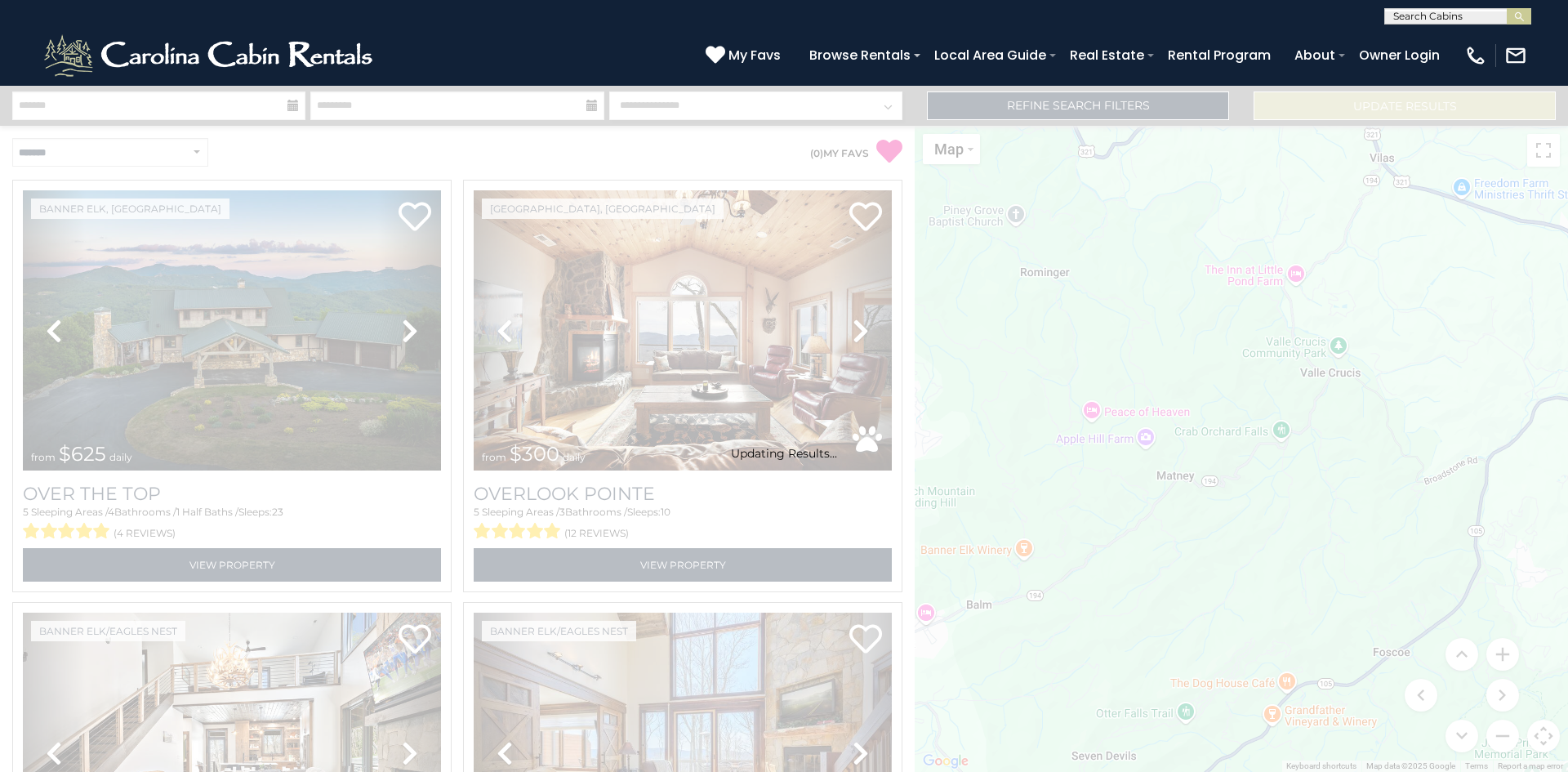
drag, startPoint x: 1268, startPoint y: 638, endPoint x: 1252, endPoint y: 457, distance: 181.7
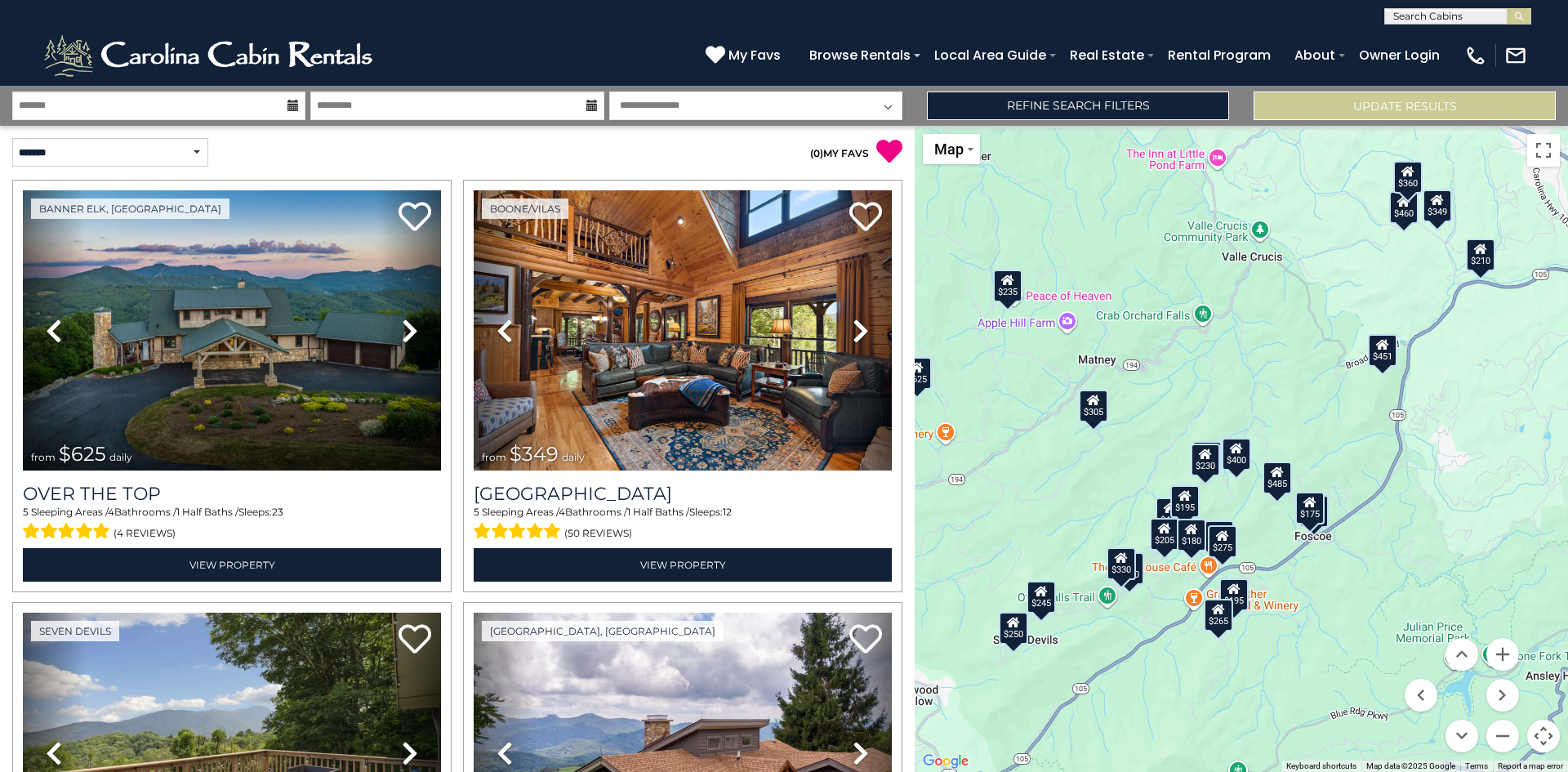
drag, startPoint x: 1323, startPoint y: 729, endPoint x: 1241, endPoint y: 609, distance: 145.3
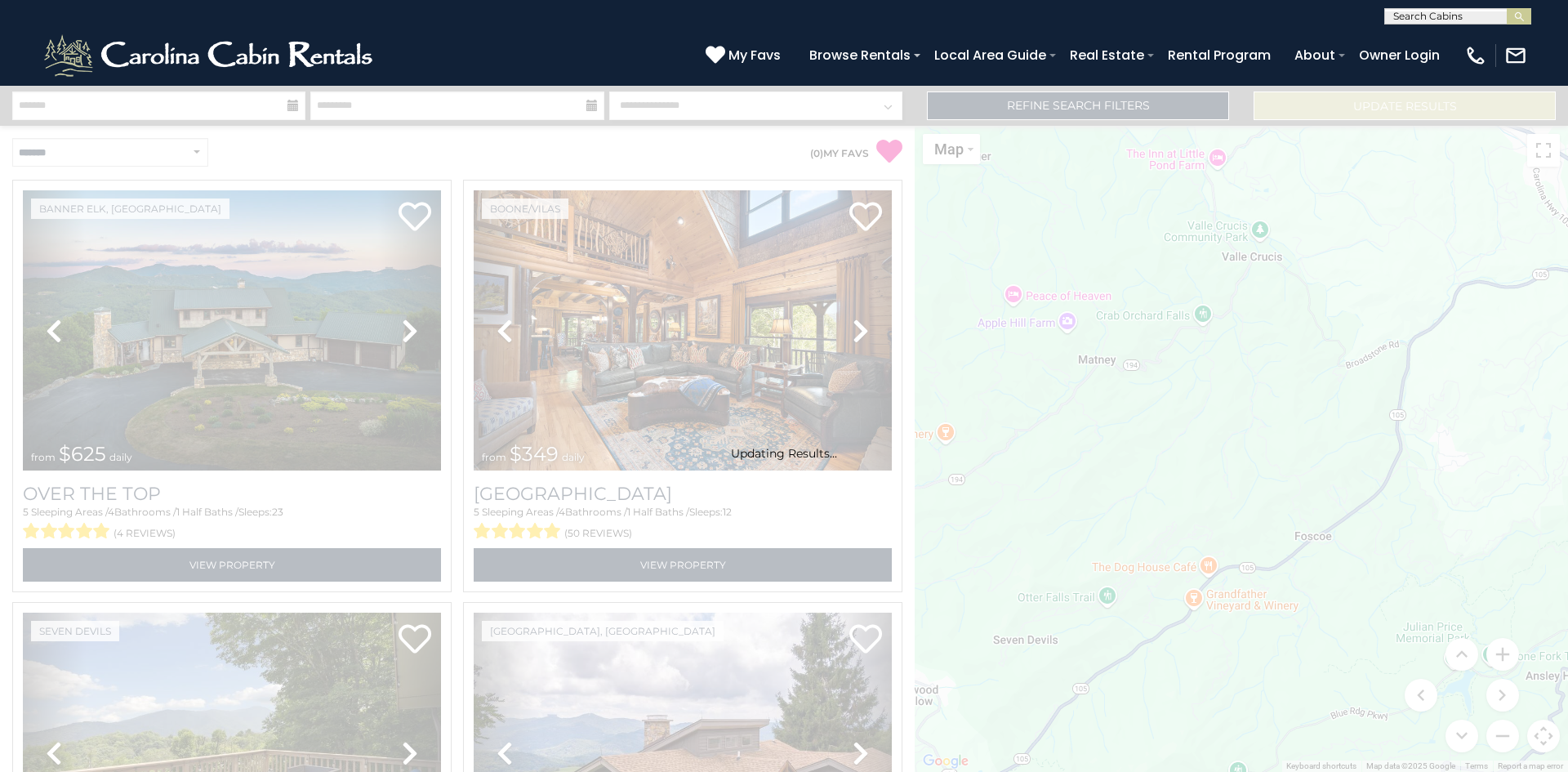
scroll to position [1, 0]
click at [1450, 12] on input "text" at bounding box center [1457, 19] width 143 height 17
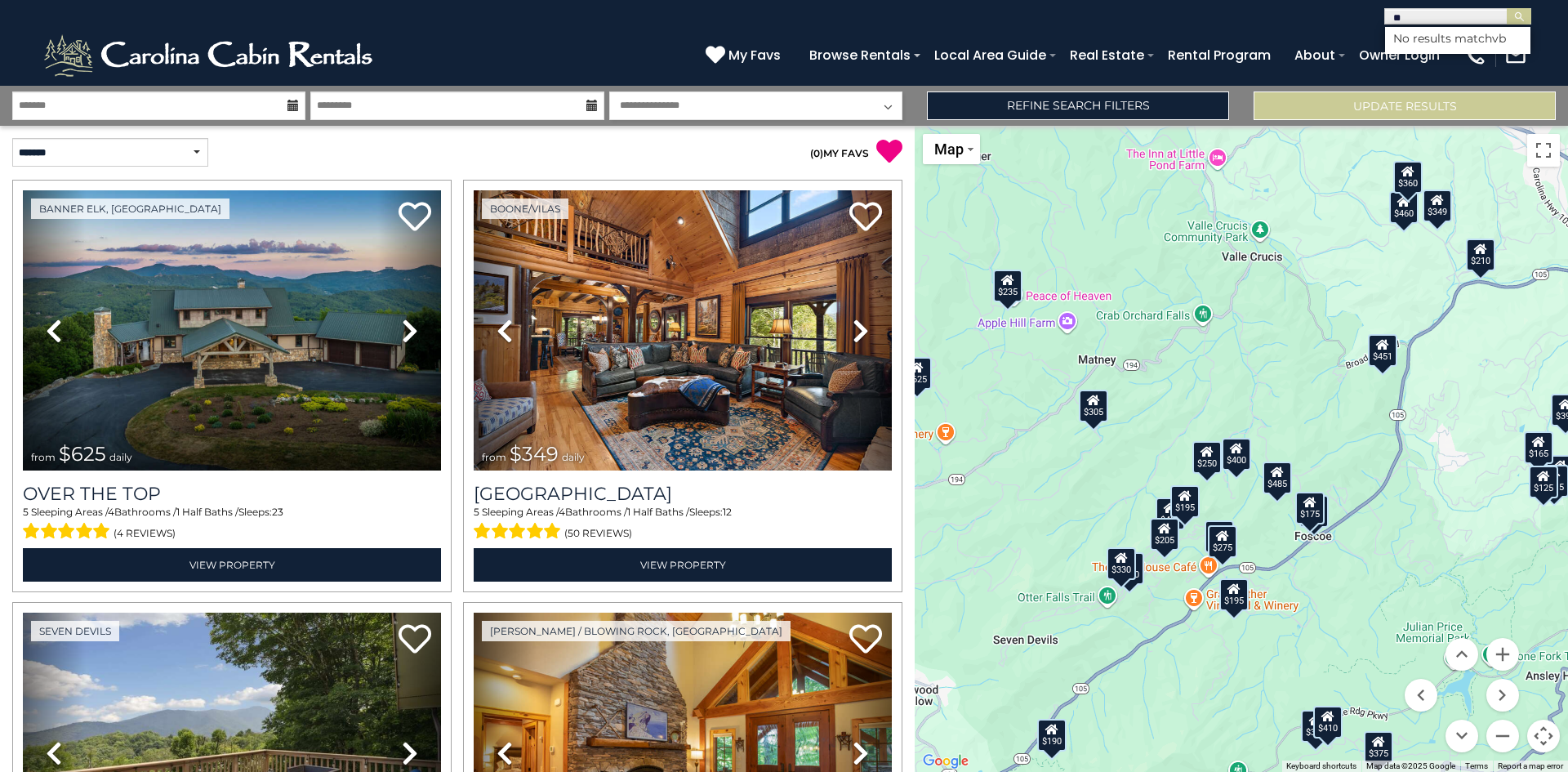
type input "*"
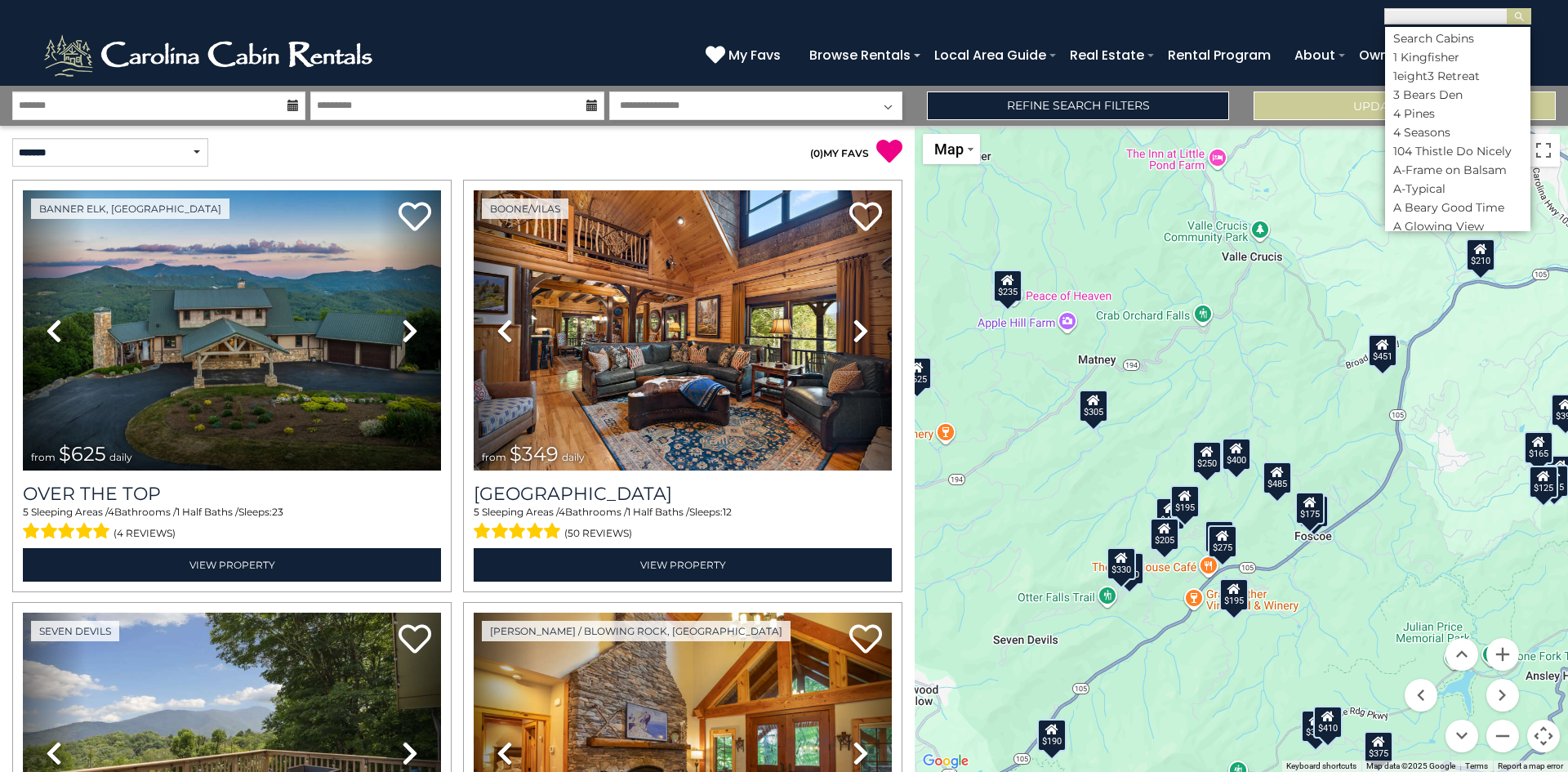
click at [1403, 18] on input "text" at bounding box center [1457, 19] width 143 height 17
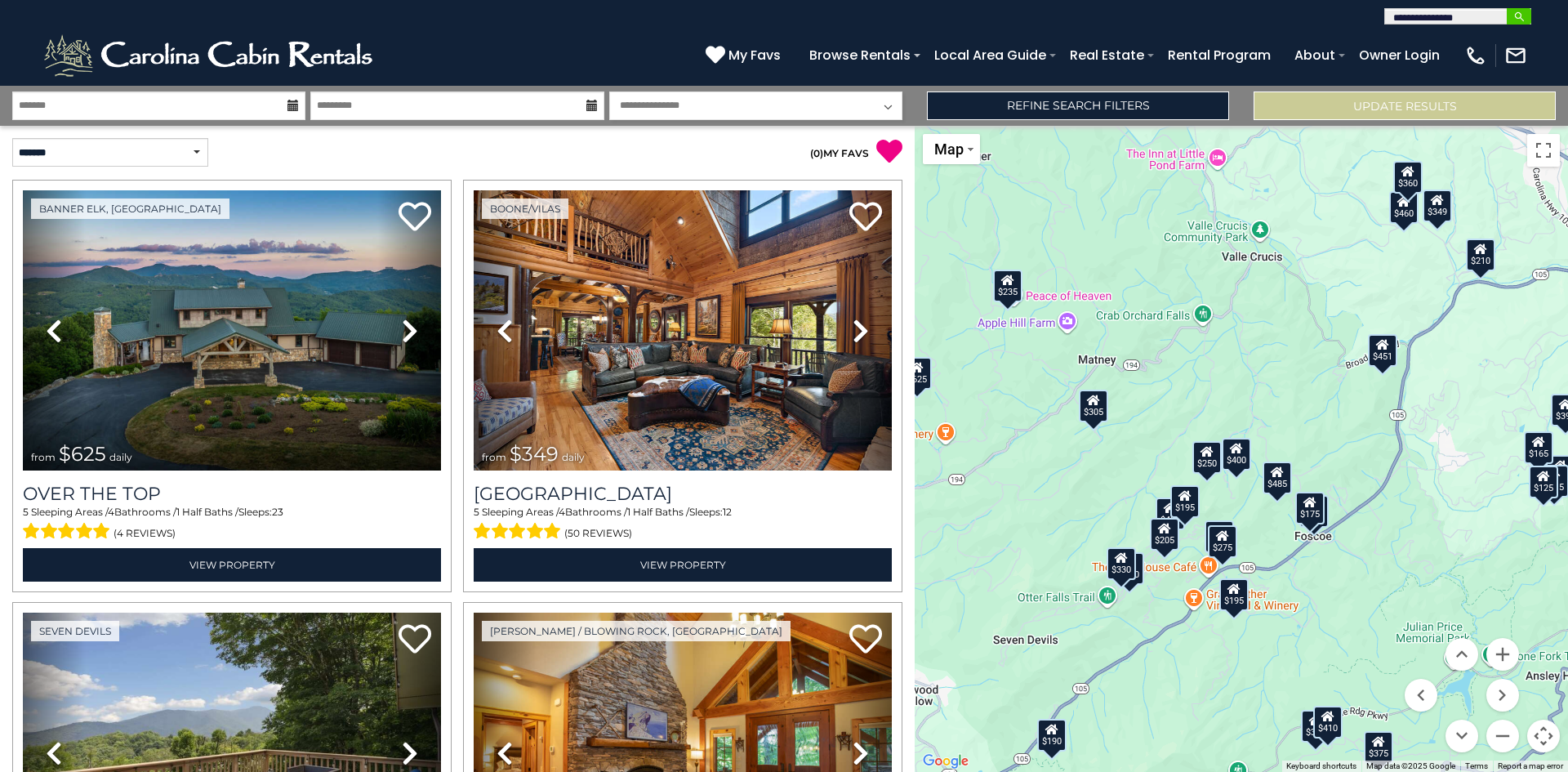
type input "**********"
click at [1515, 18] on img "submit" at bounding box center [1519, 17] width 12 height 12
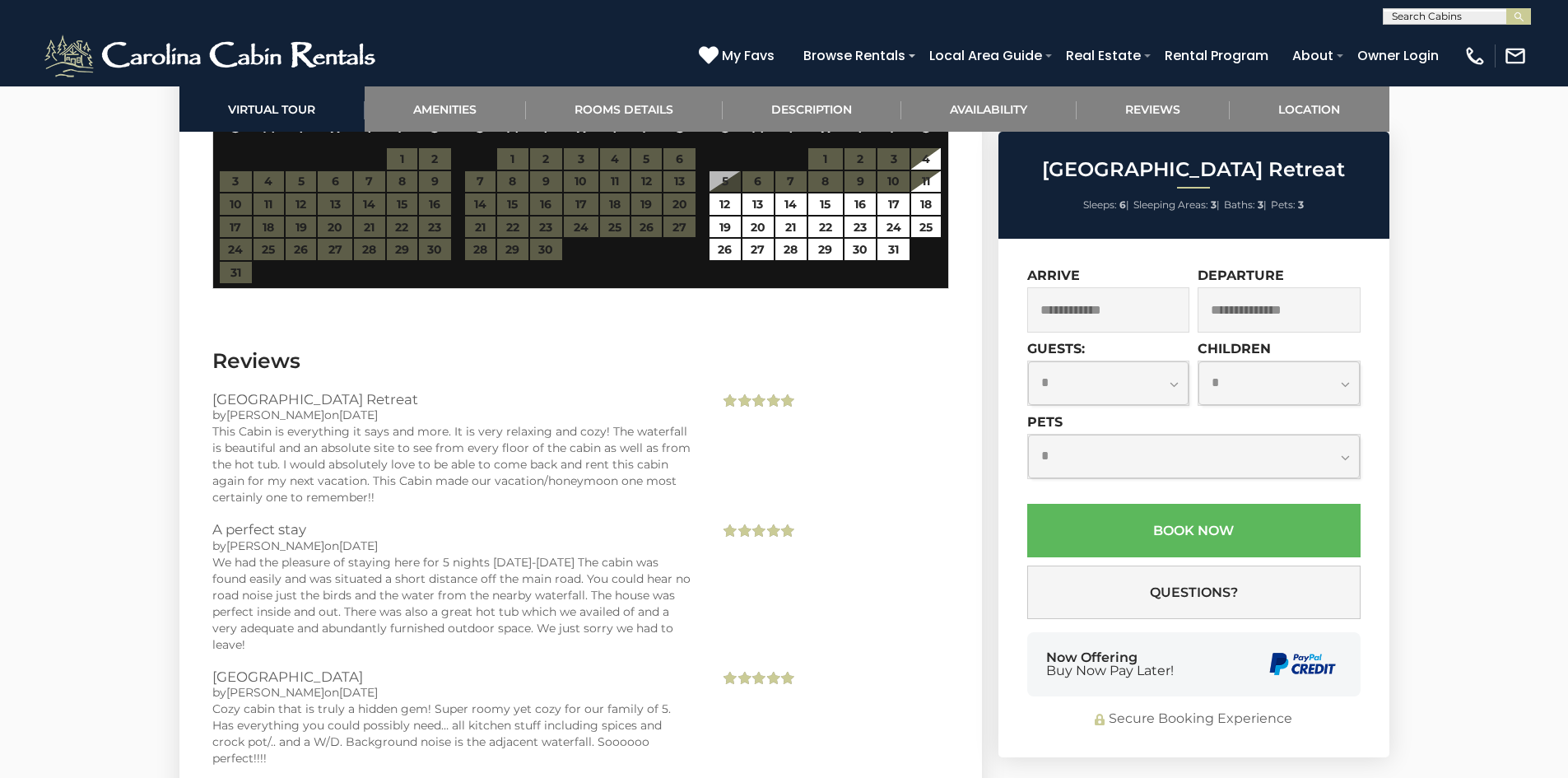
scroll to position [2553, 0]
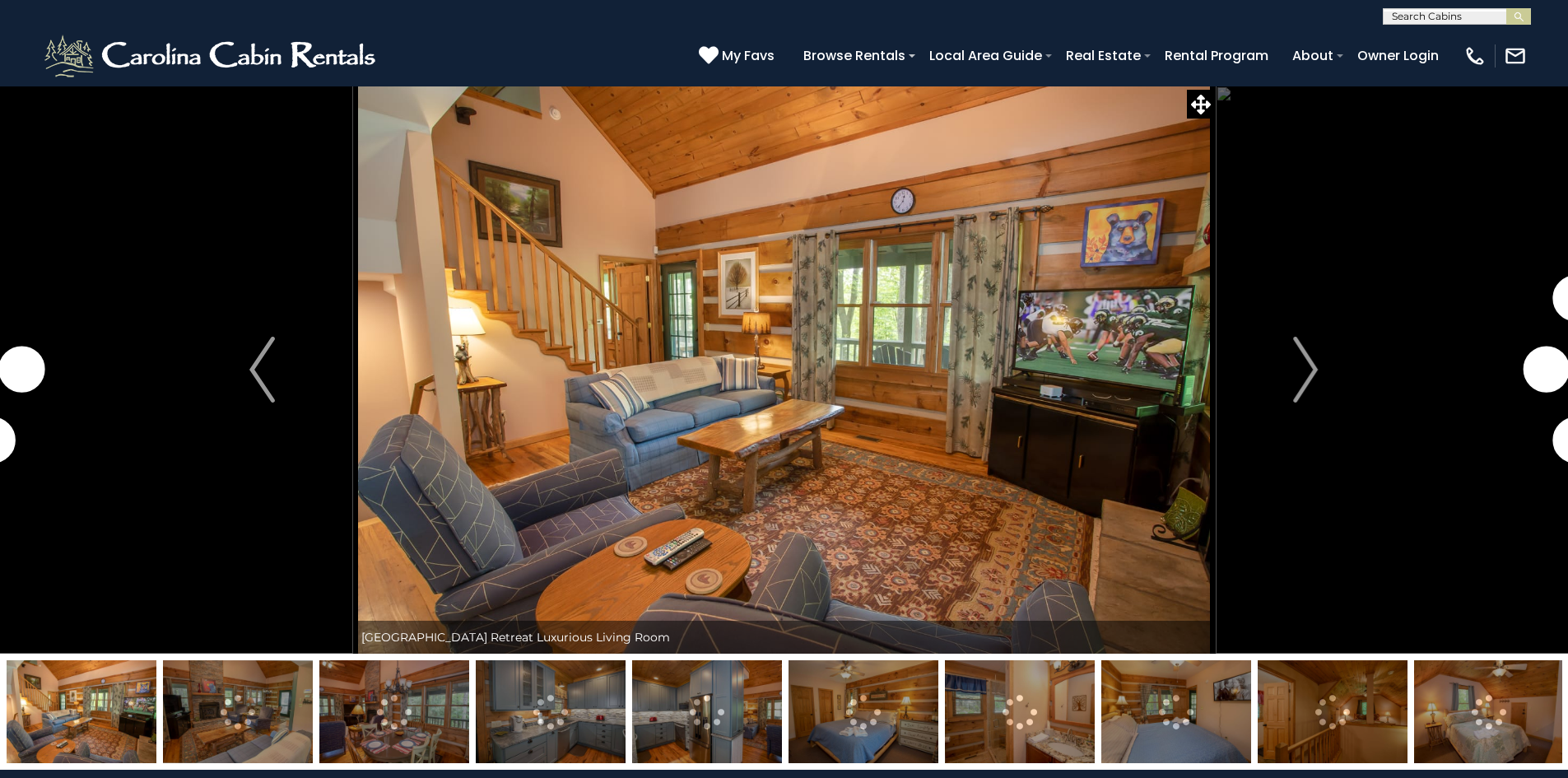
scroll to position [2553, 0]
